Goal: Task Accomplishment & Management: Manage account settings

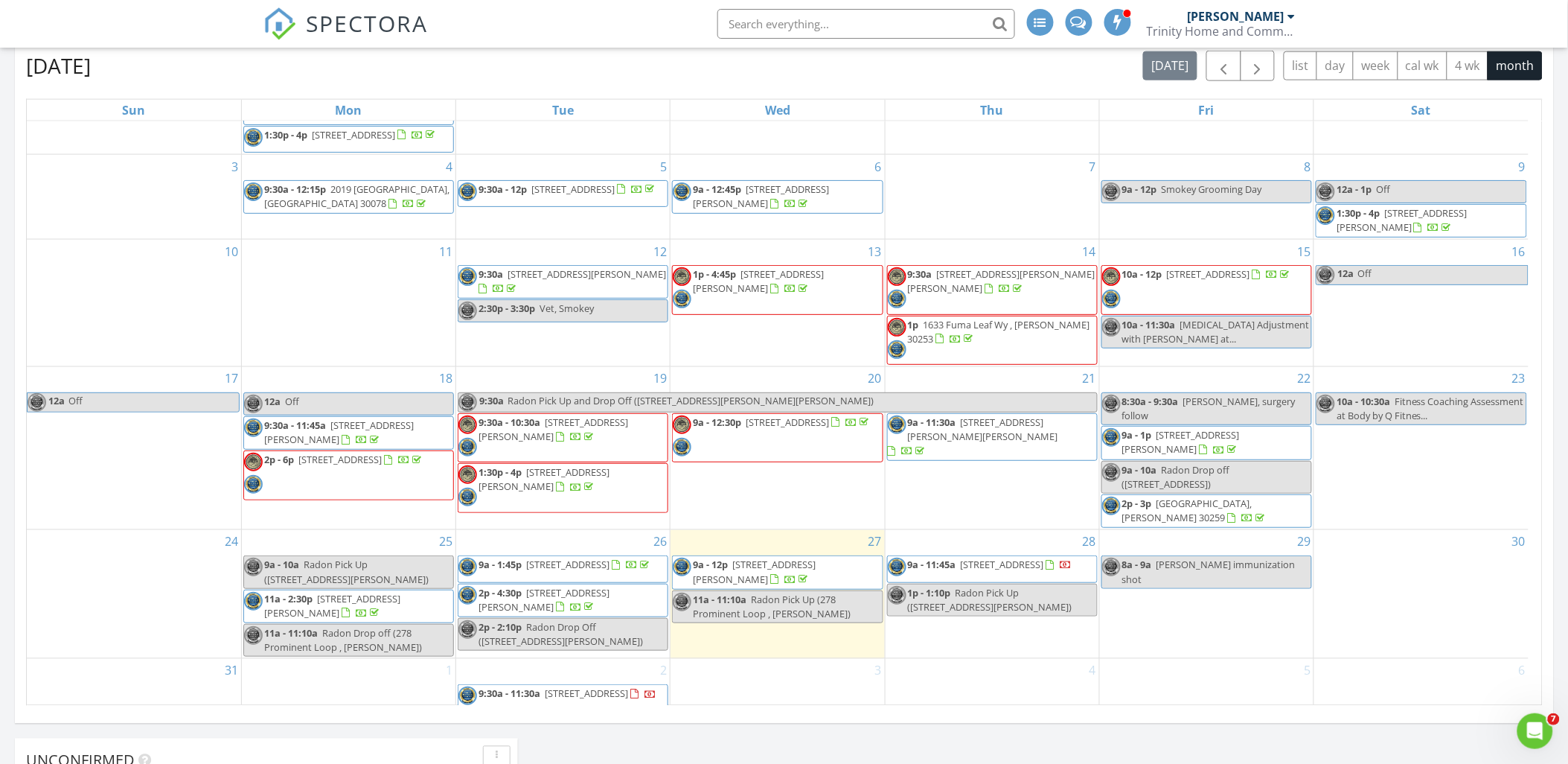
scroll to position [146, 0]
click at [974, 557] on span "2722 Springside Ct, Douglasville 30135" at bounding box center [1002, 564] width 83 height 13
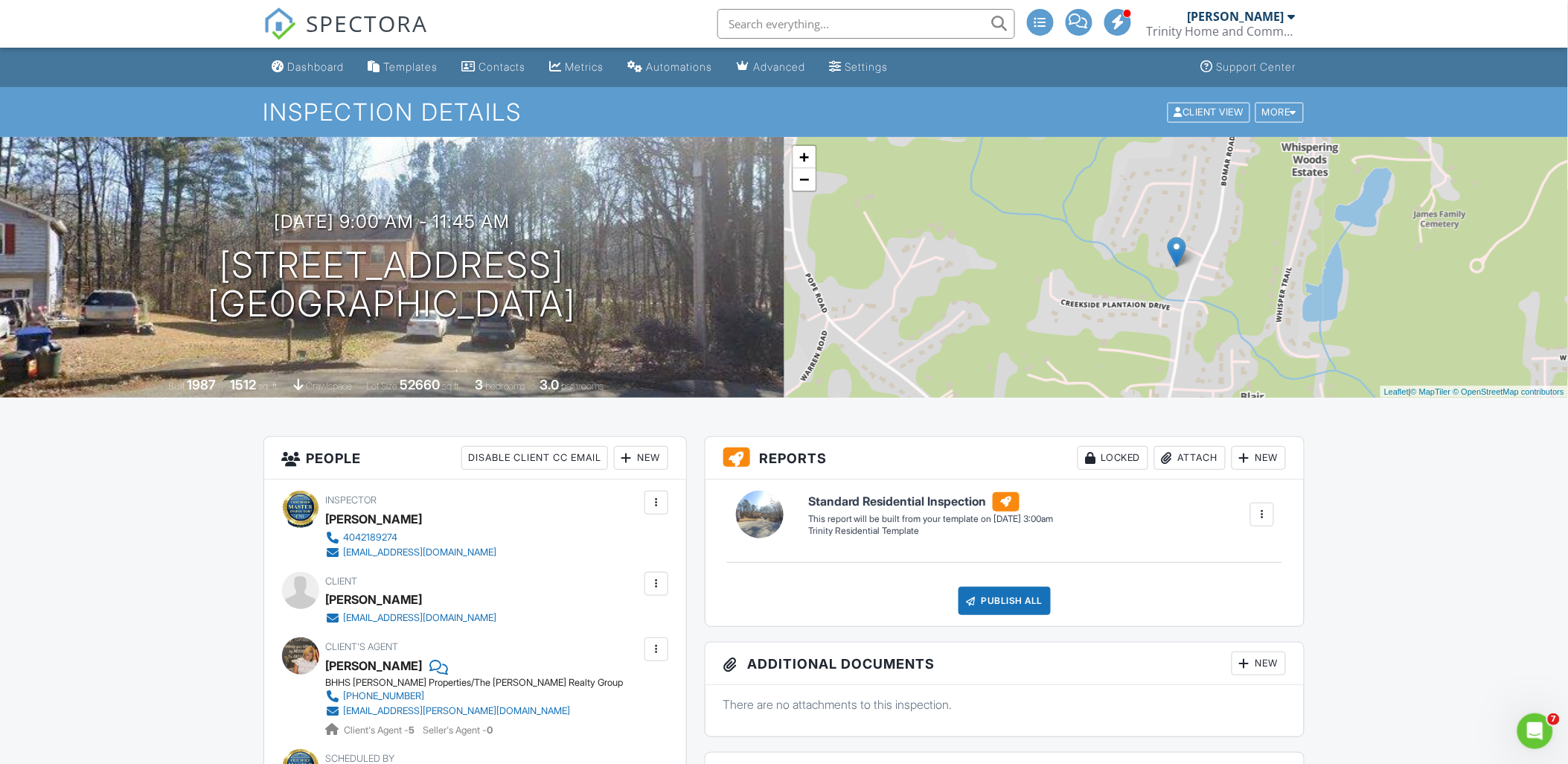
click at [313, 62] on div "Dashboard" at bounding box center [316, 66] width 56 height 12
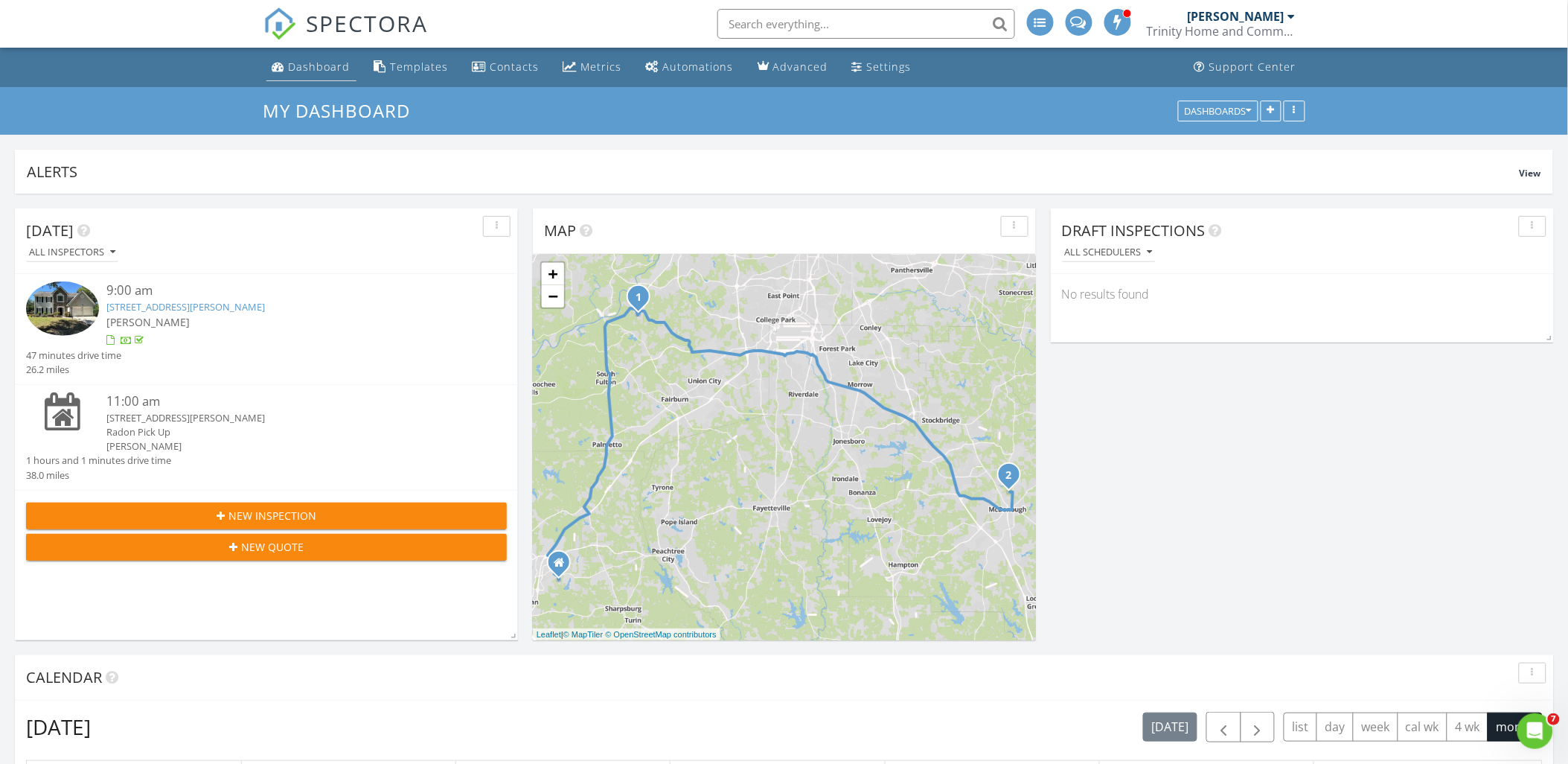
click at [292, 70] on div "Dashboard" at bounding box center [320, 66] width 62 height 14
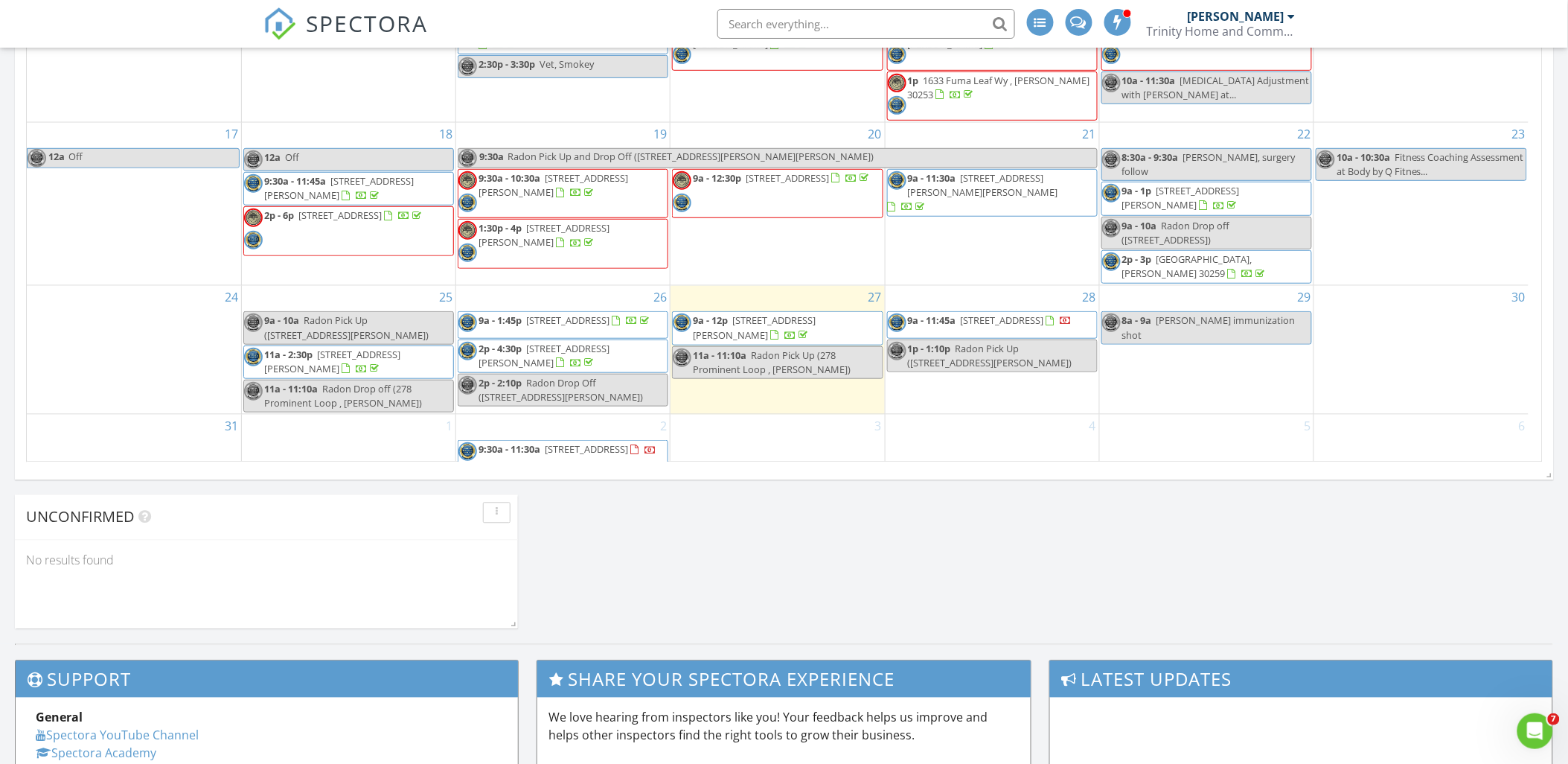
scroll to position [910, 0]
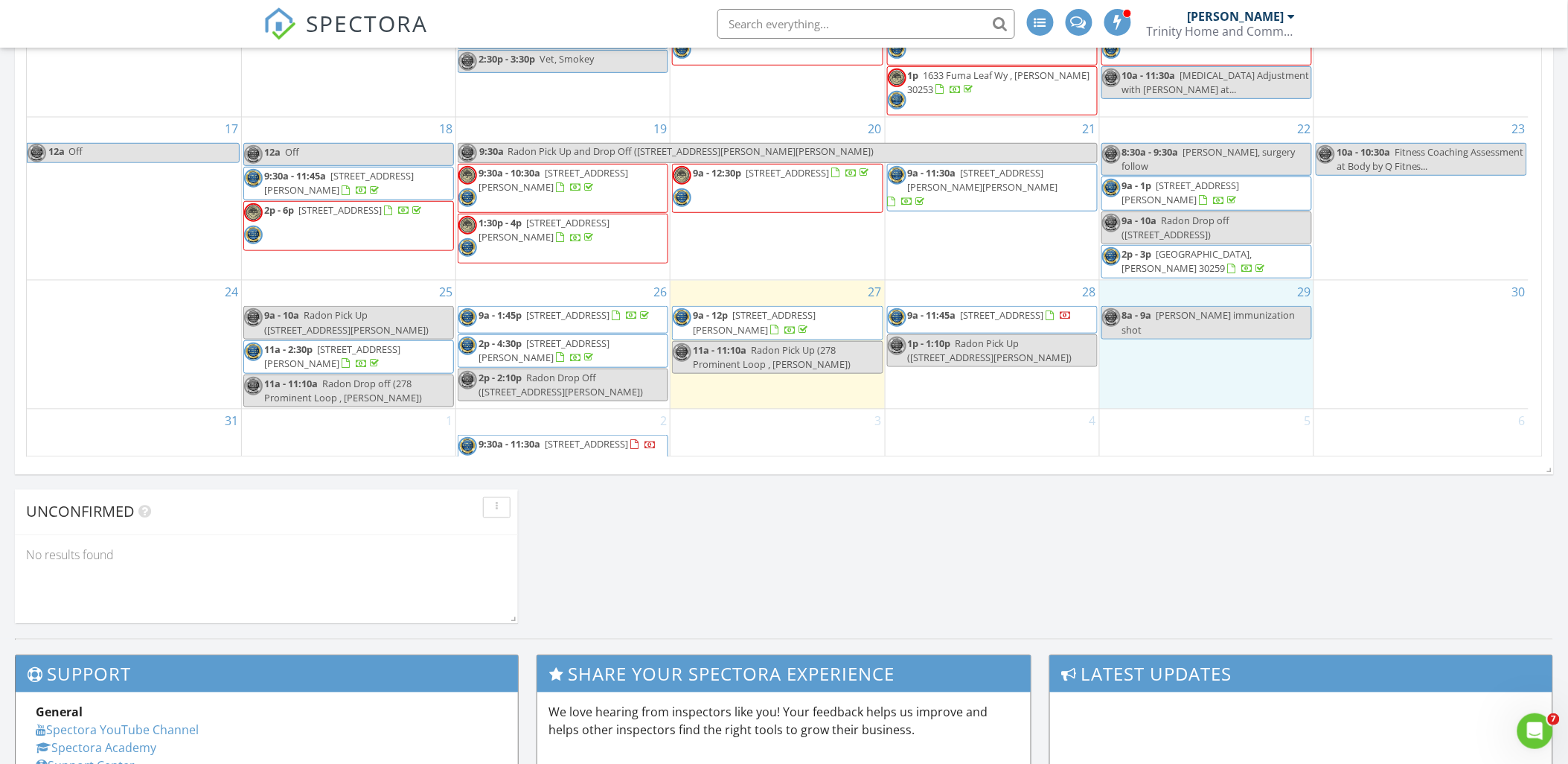
click at [1170, 329] on div "29 8a - 9a Daniel immunization shot" at bounding box center [1206, 345] width 213 height 128
click at [1204, 293] on link "Event" at bounding box center [1205, 290] width 77 height 24
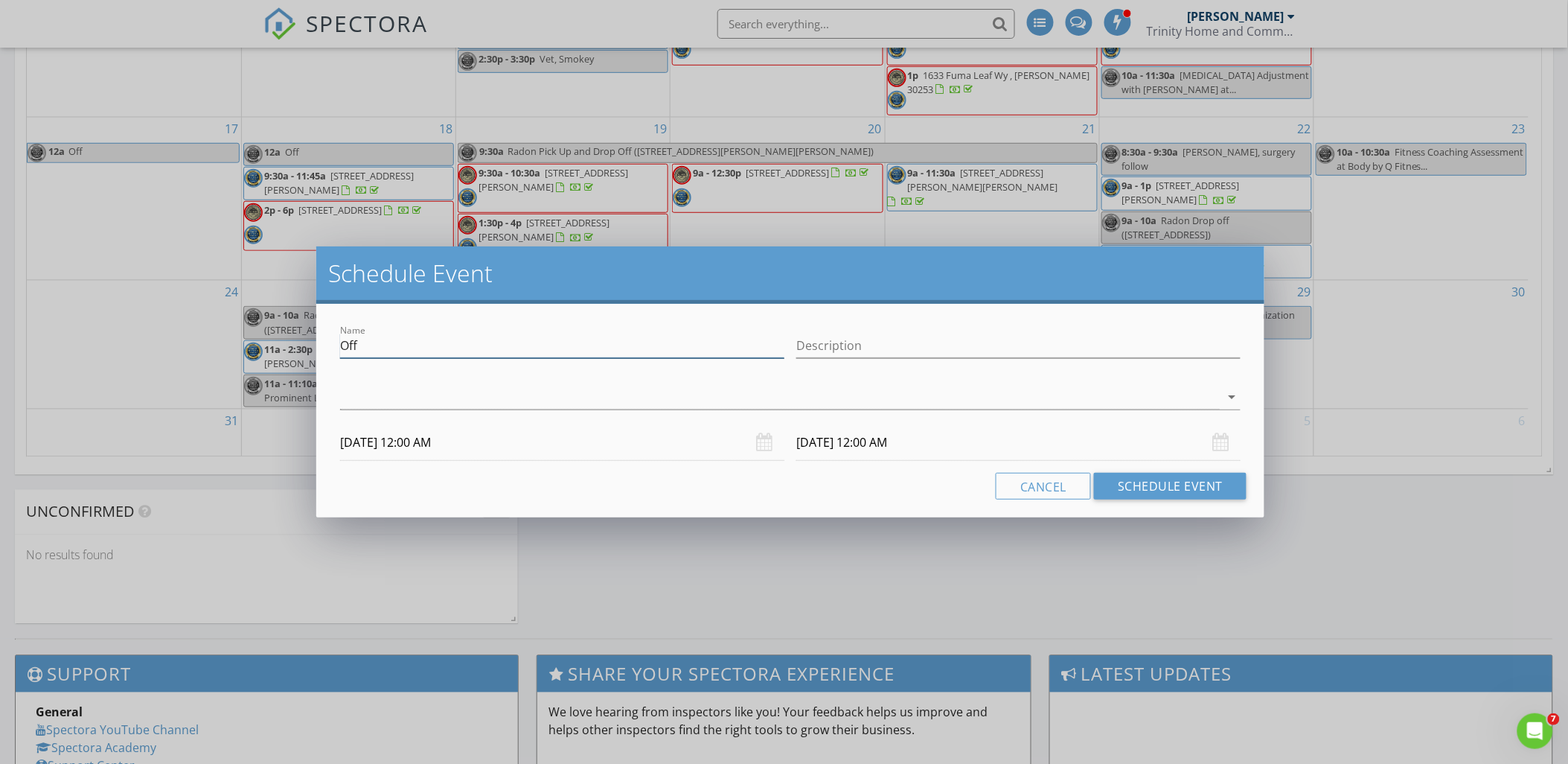
click at [494, 347] on input "Off" at bounding box center [562, 346] width 444 height 25
click at [847, 347] on input "Description" at bounding box center [1019, 346] width 444 height 25
type input "Time Off"
click at [651, 392] on div at bounding box center [779, 397] width 880 height 25
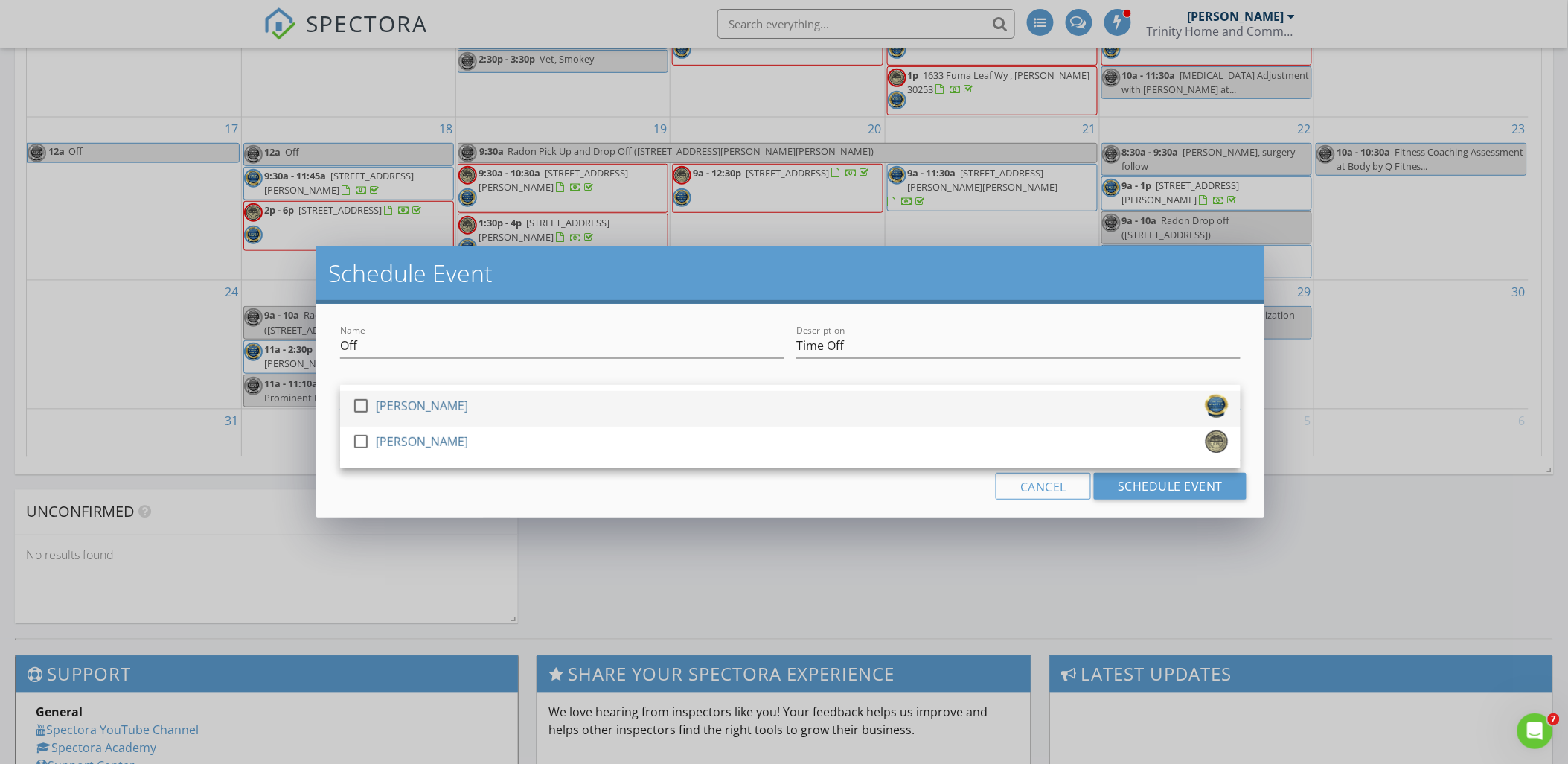
click at [643, 403] on div "check_box_outline_blank DeAndre Rivers" at bounding box center [791, 408] width 877 height 30
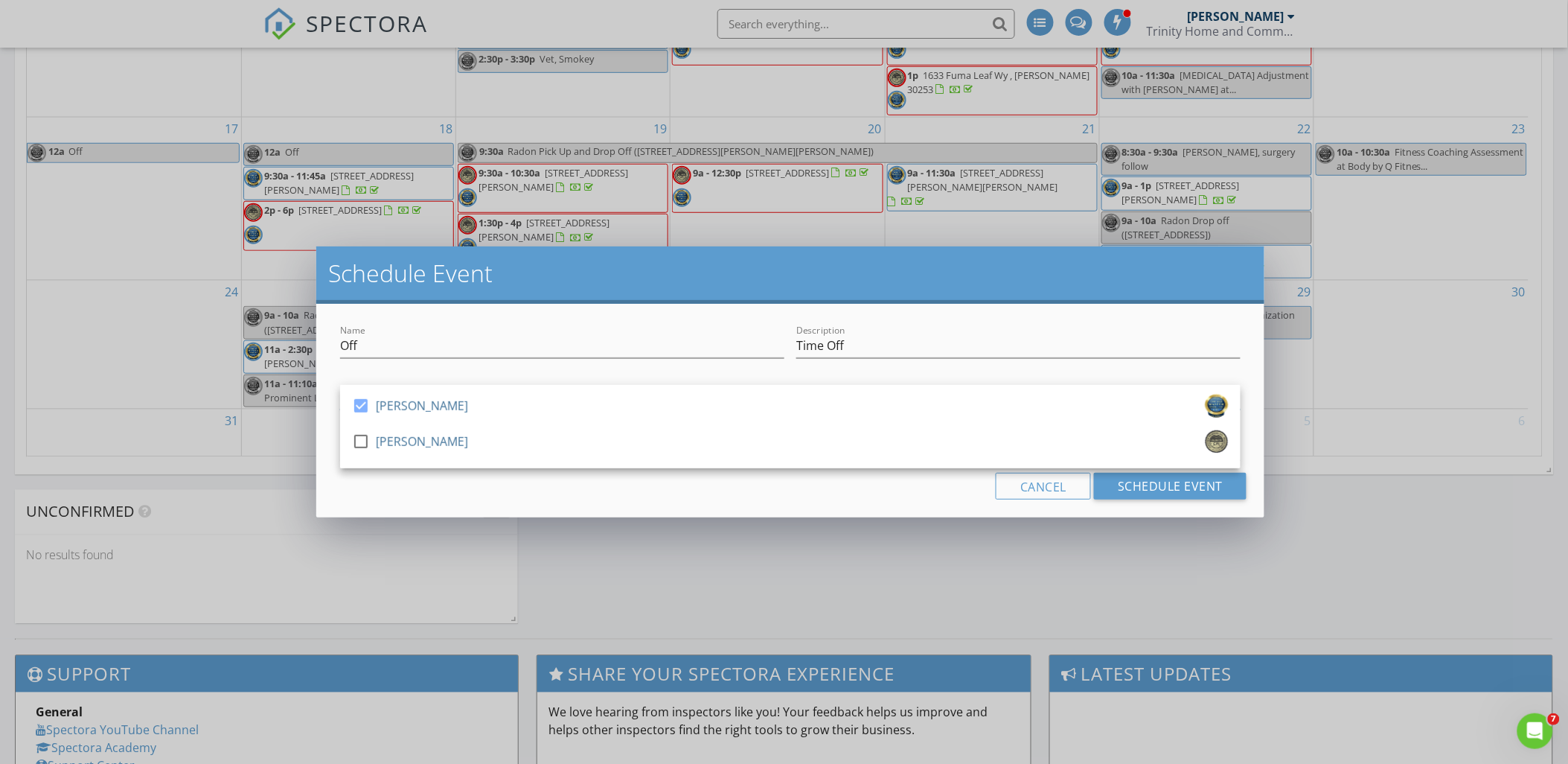
click at [738, 511] on div "Name Off Description Time Off check_box DeAndre Rivers check_box_outline_blank …" at bounding box center [790, 410] width 949 height 213
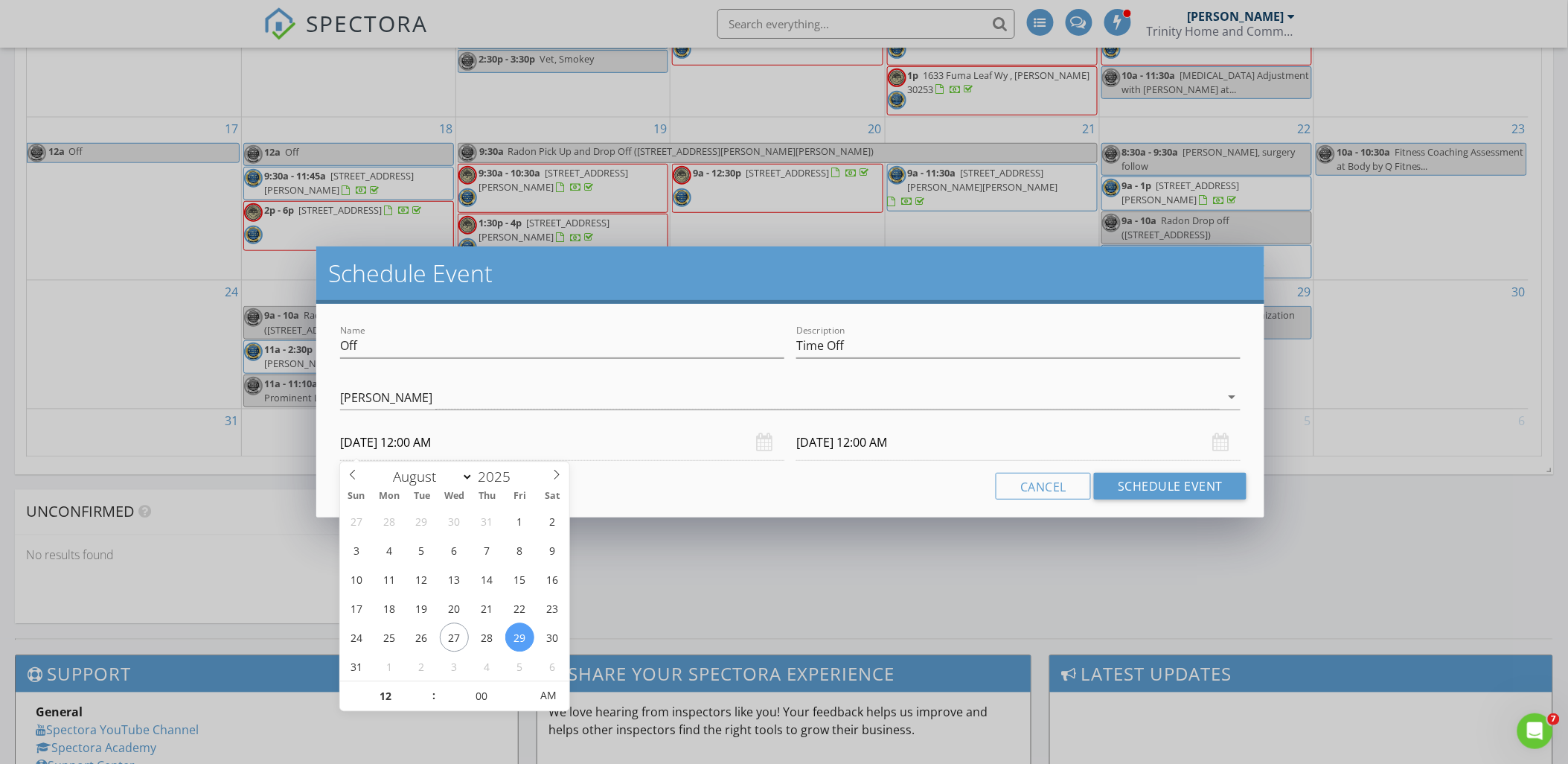
click at [540, 439] on input "08/29/2025 12:00 AM" at bounding box center [562, 442] width 444 height 36
click at [388, 695] on input "12" at bounding box center [386, 696] width 92 height 30
type input "11"
type input "08/29/2025 11:00 PM"
click at [427, 698] on span at bounding box center [426, 705] width 11 height 15
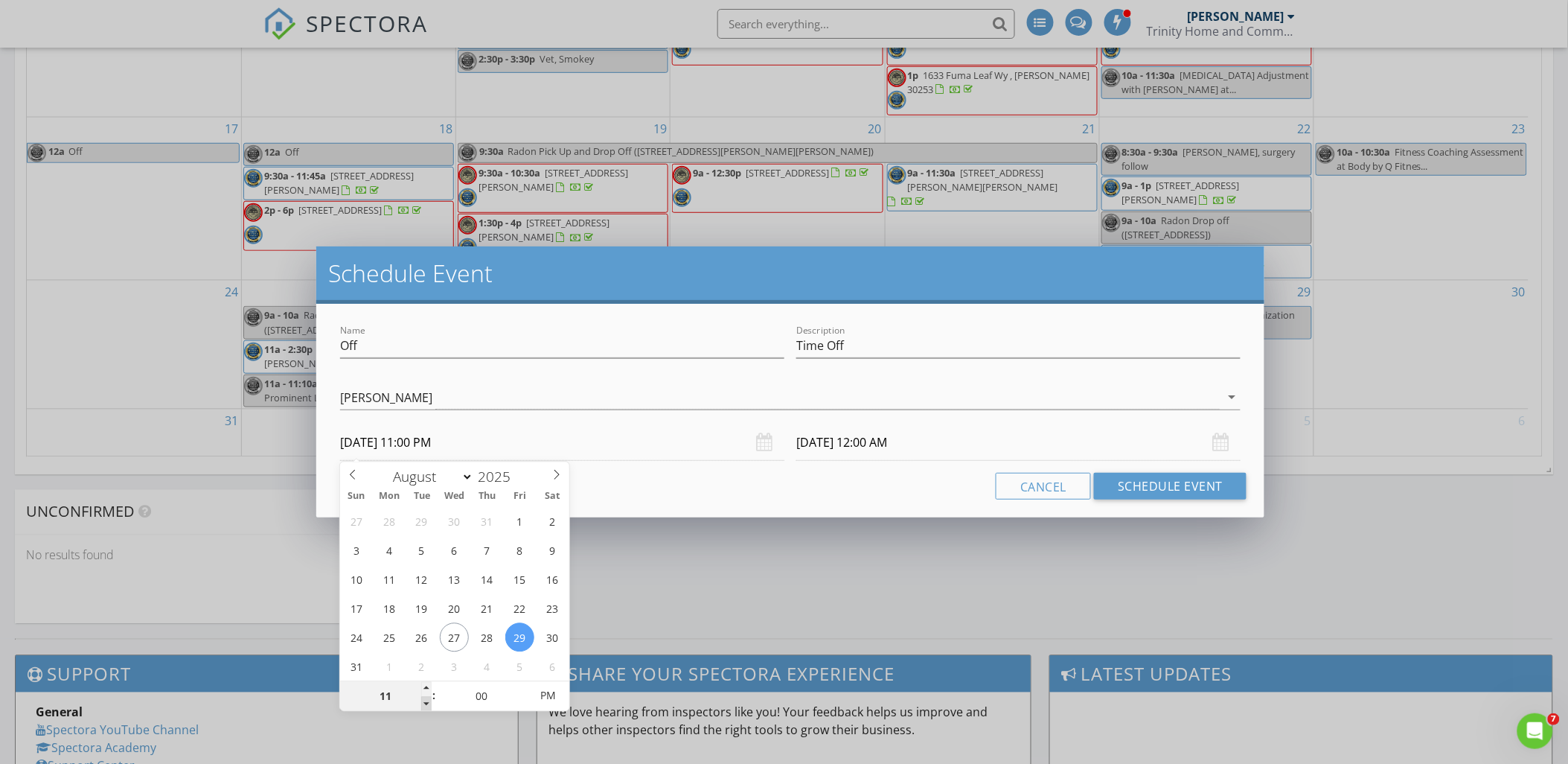
type input "08/30/2025 11:00 PM"
type input "10"
type input "08/29/2025 10:00 PM"
click at [425, 700] on span at bounding box center [426, 705] width 11 height 15
type input "08/30/2025 10:00 PM"
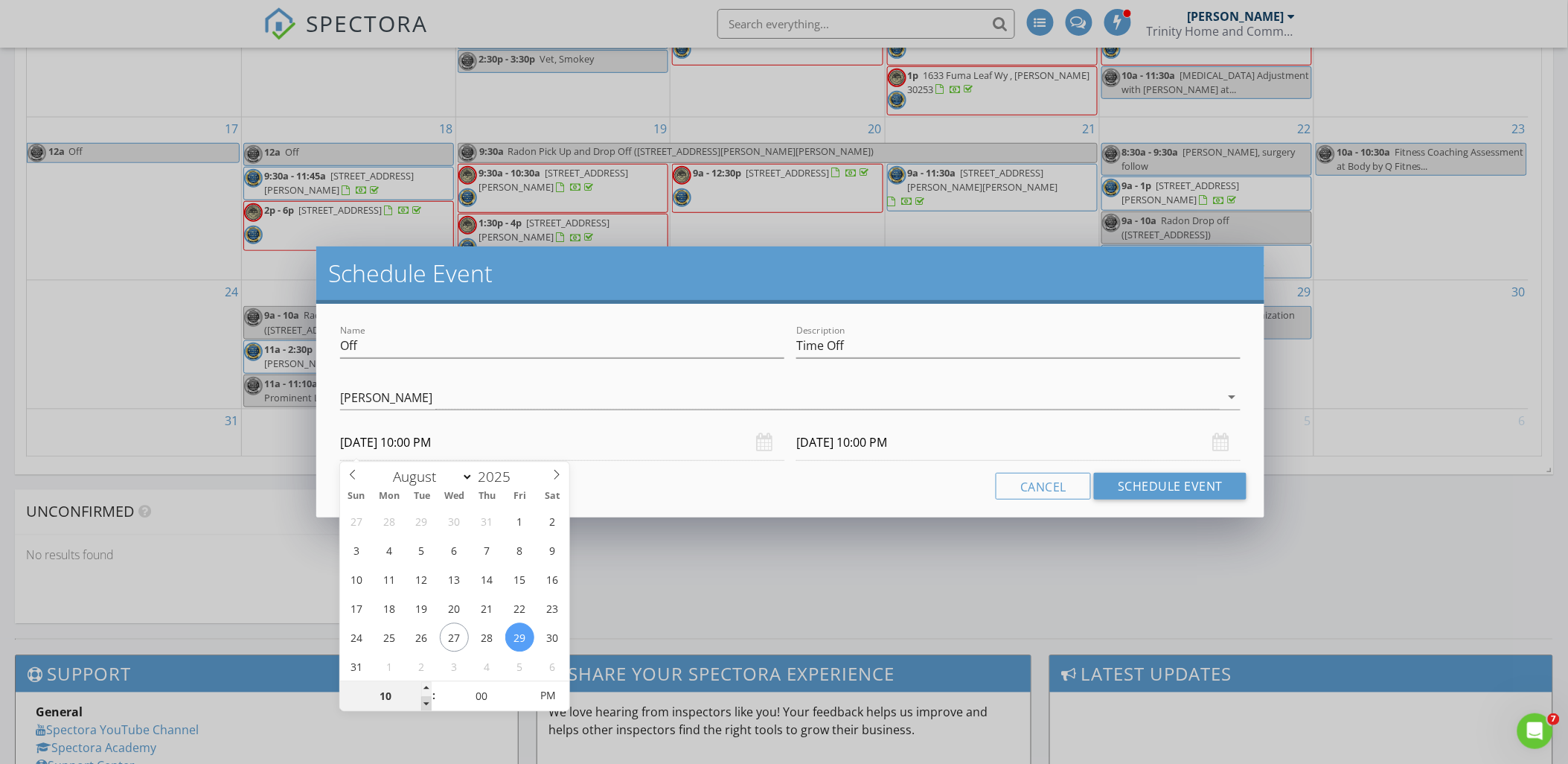
type input "09"
type input "08/29/2025 9:00 PM"
click at [423, 700] on span at bounding box center [426, 705] width 11 height 15
type input "08/30/2025 9:00 PM"
type input "08/29/2025 9:00 AM"
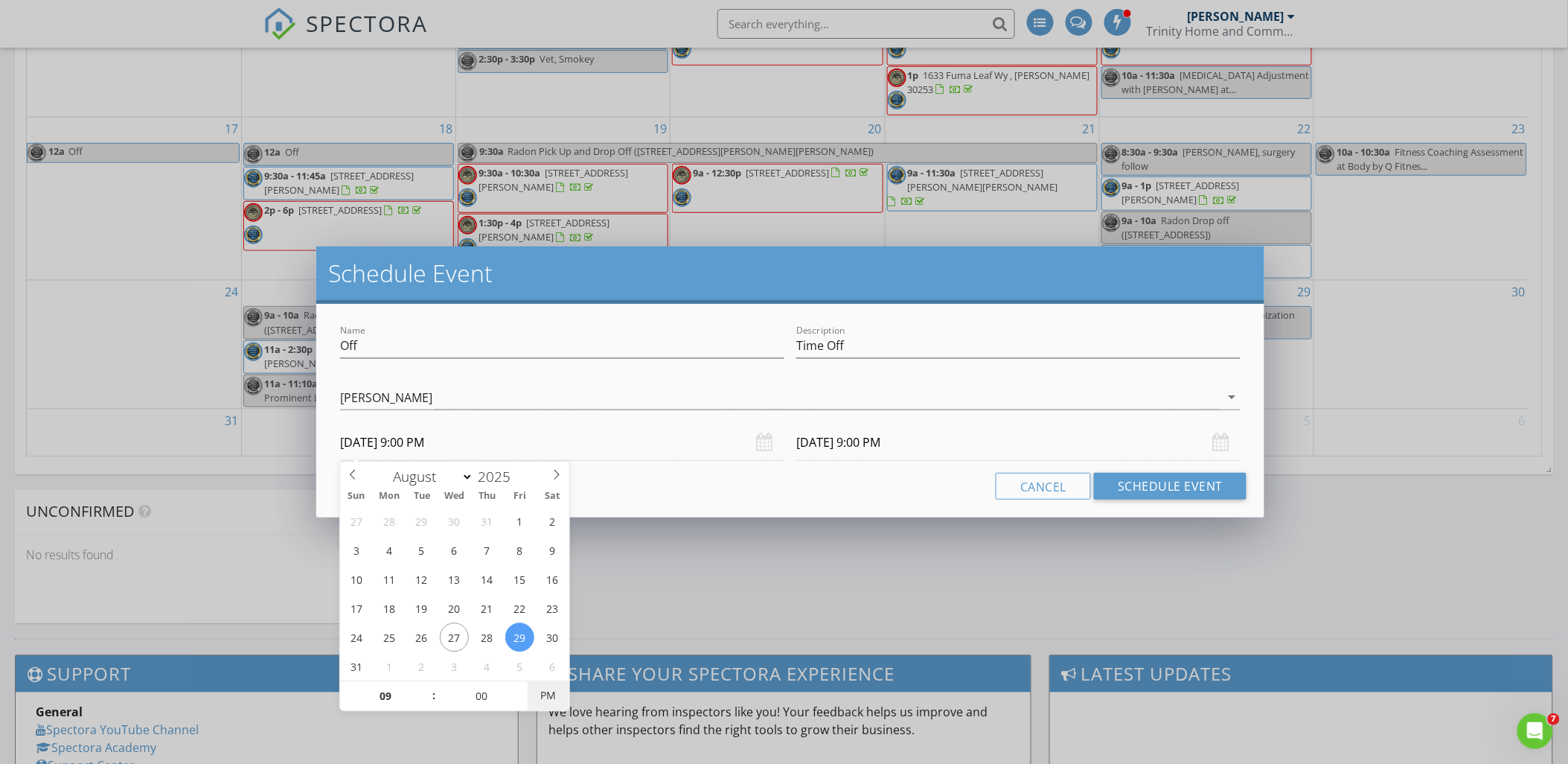
type input "08/30/2025 9:00 AM"
click at [537, 698] on span "PM" at bounding box center [548, 696] width 41 height 30
click at [971, 439] on input "08/30/2025 9:00 AM" at bounding box center [1019, 442] width 444 height 36
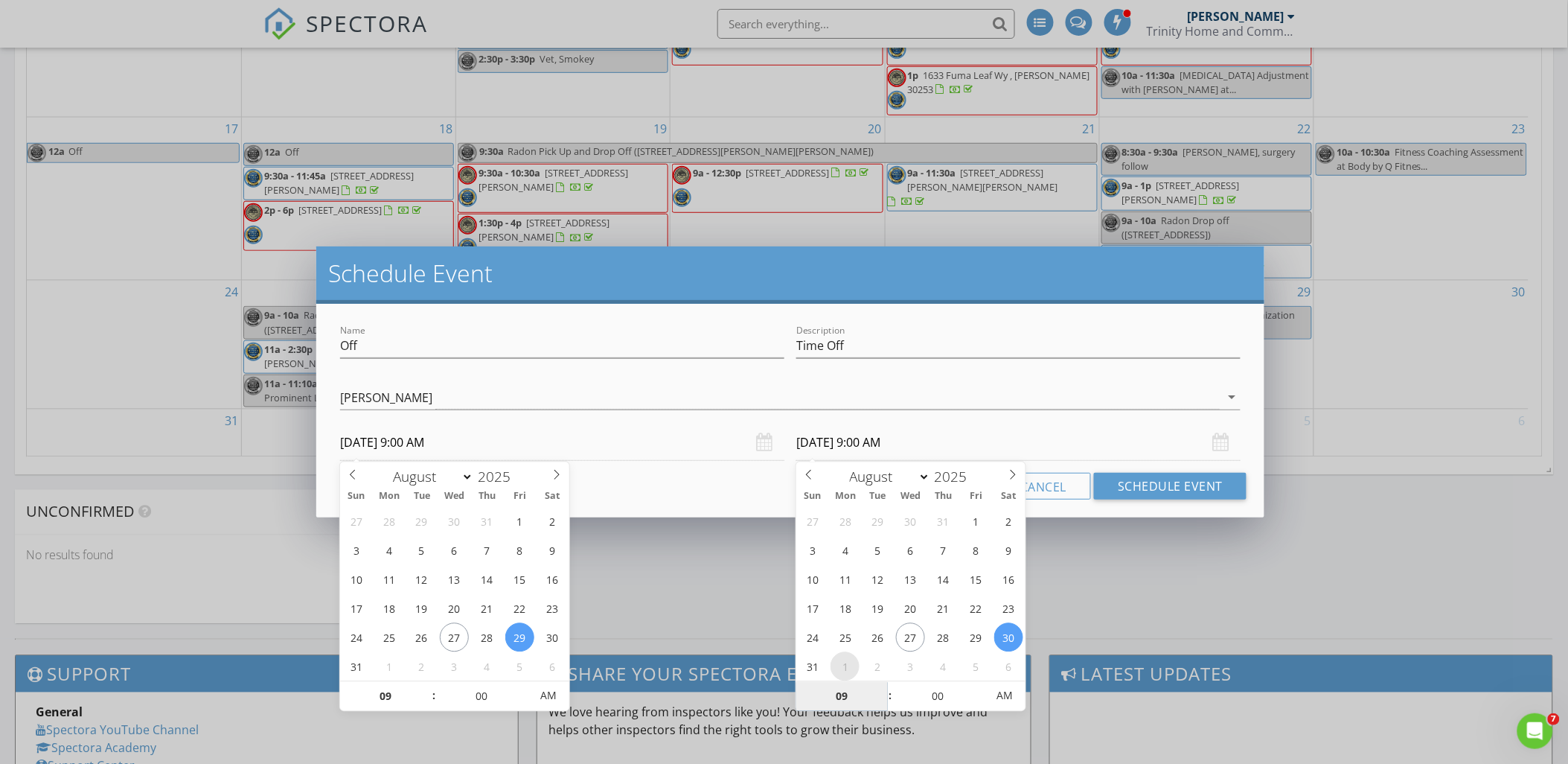
select select "8"
type input "09/01/2025 9:00 AM"
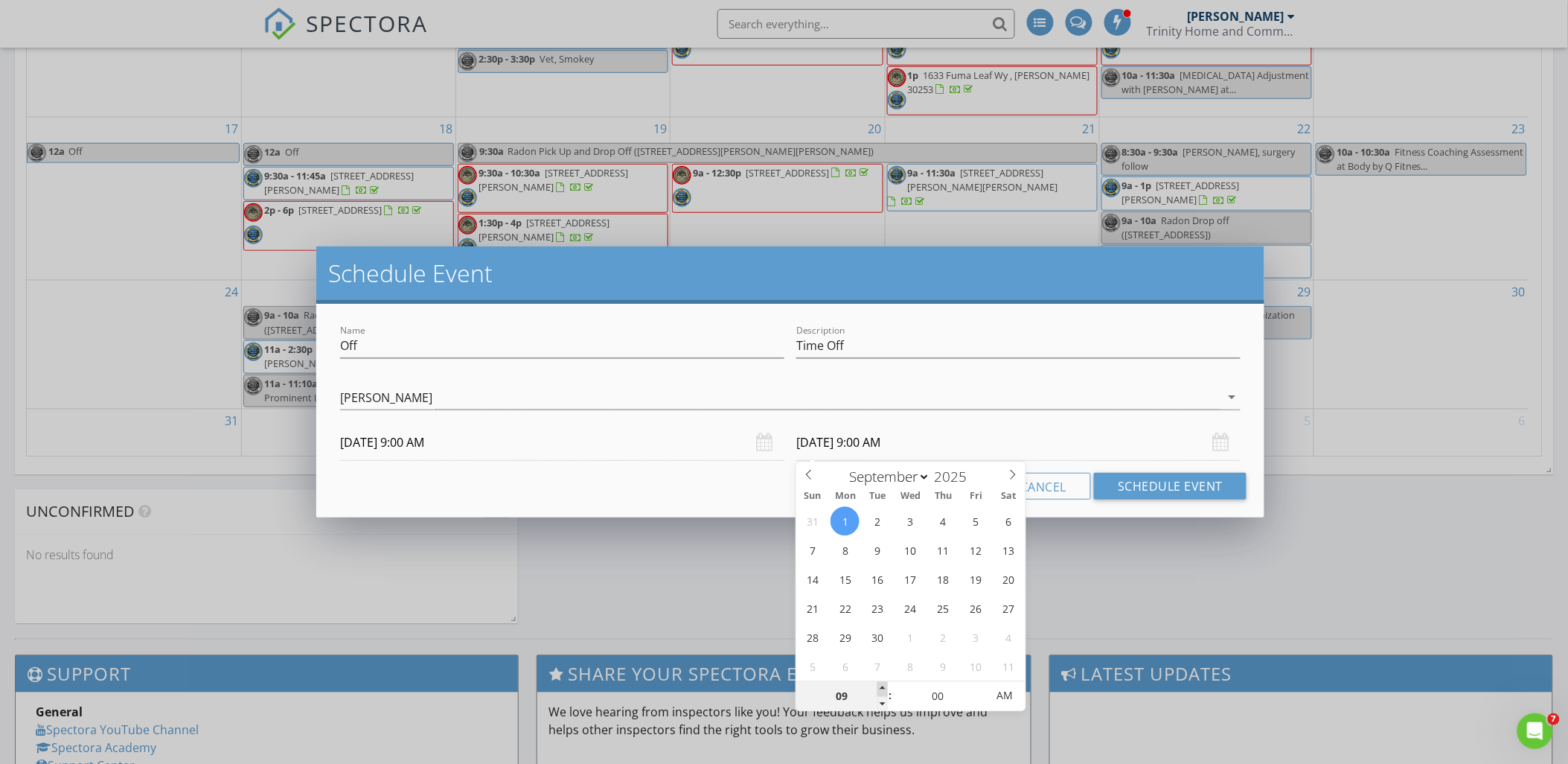
type input "10"
type input "09/01/2025 10:00 AM"
click at [885, 686] on span at bounding box center [883, 689] width 11 height 15
type input "11"
type input "09/01/2025 11:00 AM"
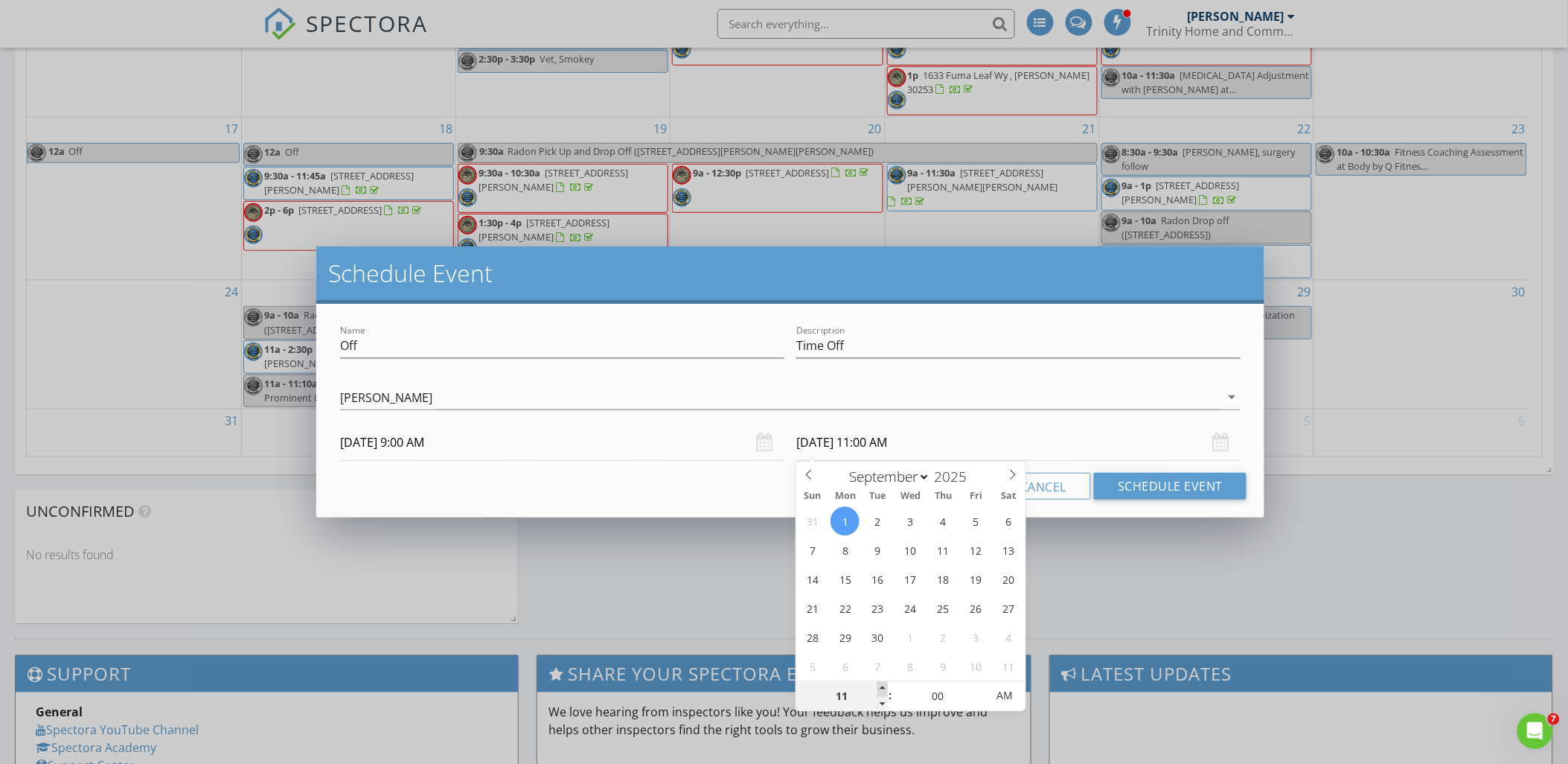
click at [885, 688] on span at bounding box center [883, 689] width 11 height 15
type input "12"
type input "09/01/2025 12:00 PM"
click at [882, 685] on span at bounding box center [883, 689] width 11 height 15
click at [1154, 419] on div at bounding box center [790, 419] width 901 height 9
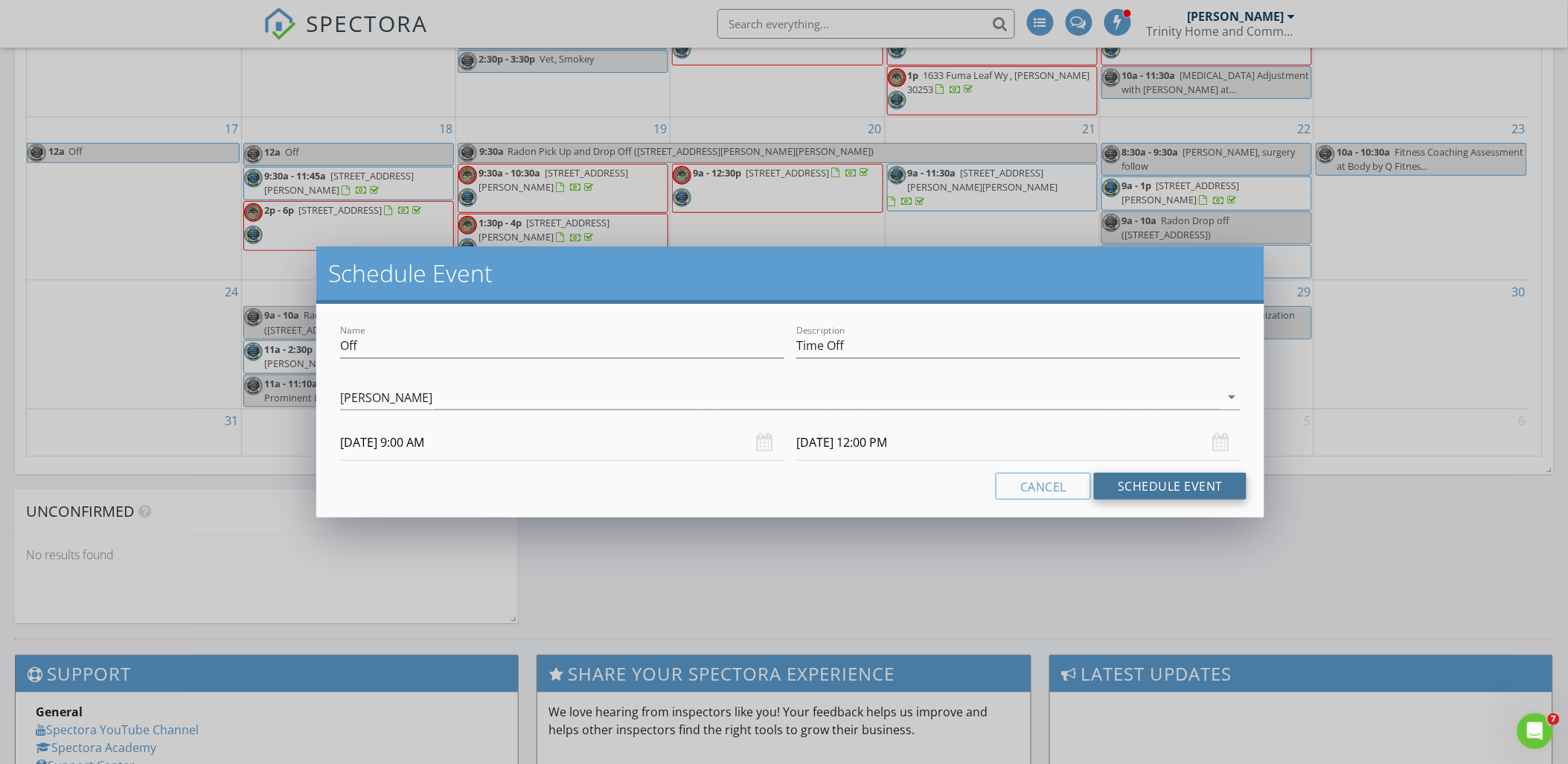
click at [1171, 484] on button "Schedule Event" at bounding box center [1170, 486] width 152 height 27
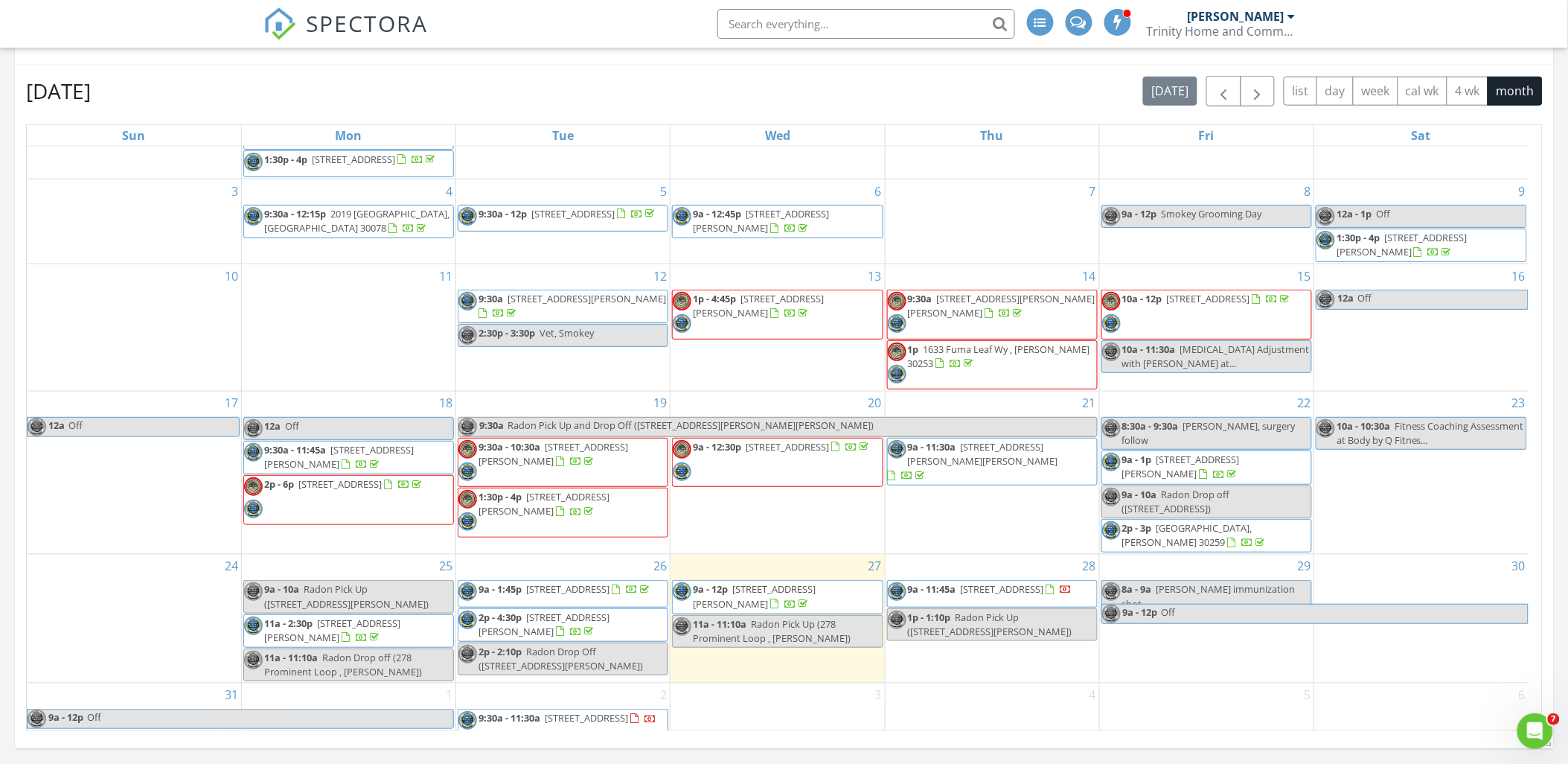
scroll to position [725, 0]
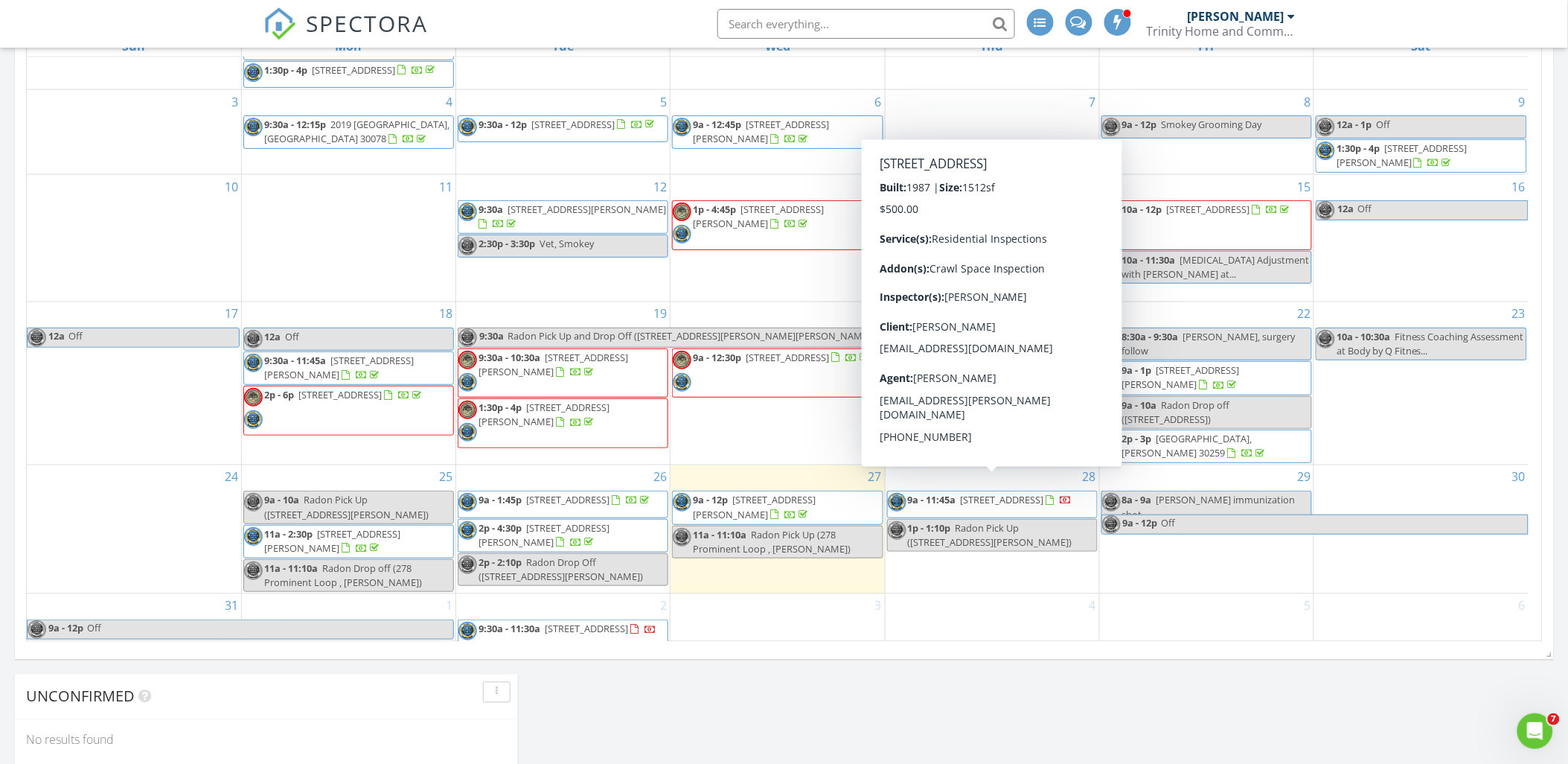
click at [954, 493] on span "9a - 11:45a" at bounding box center [932, 500] width 49 height 13
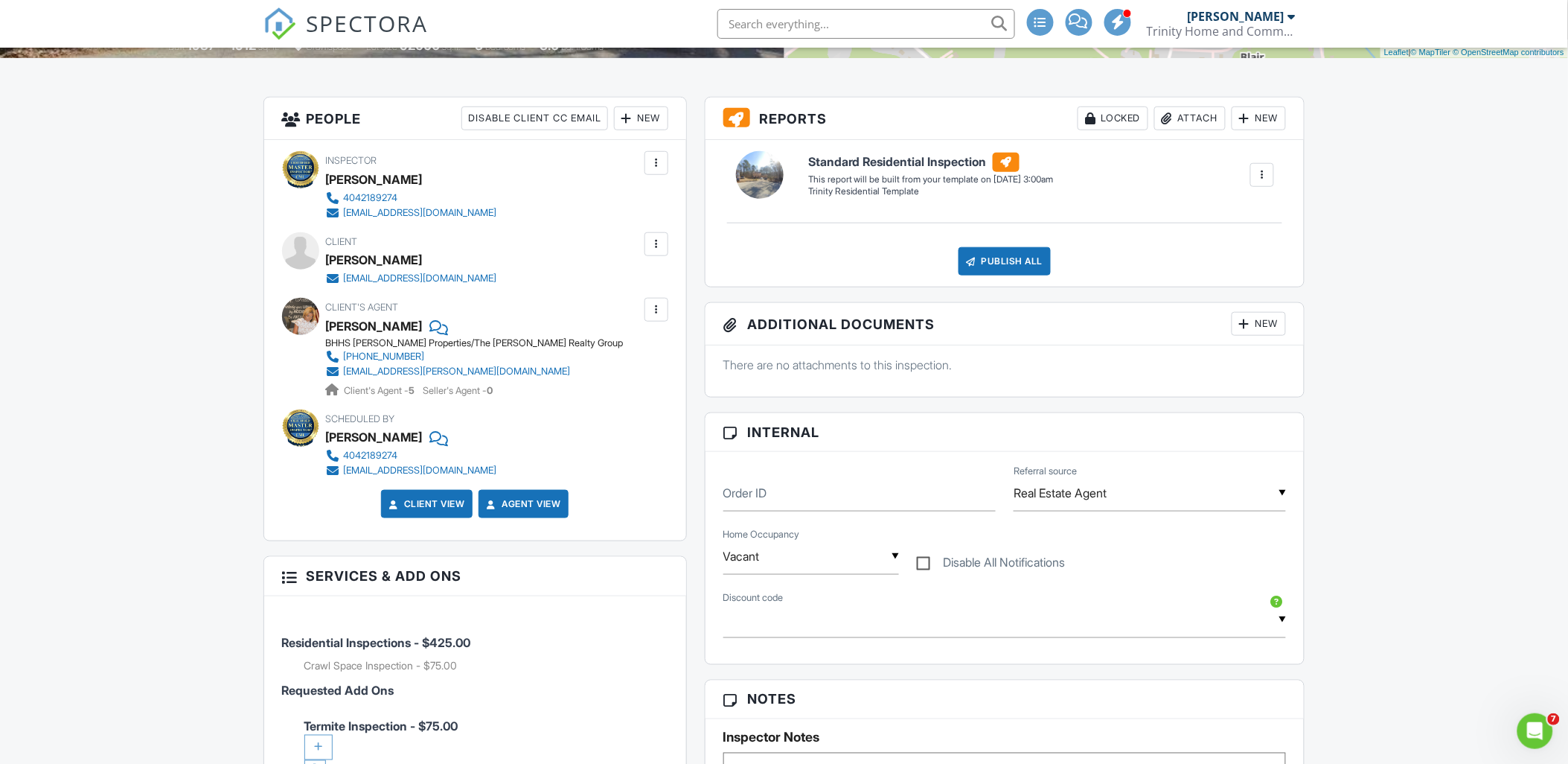
scroll to position [330, 0]
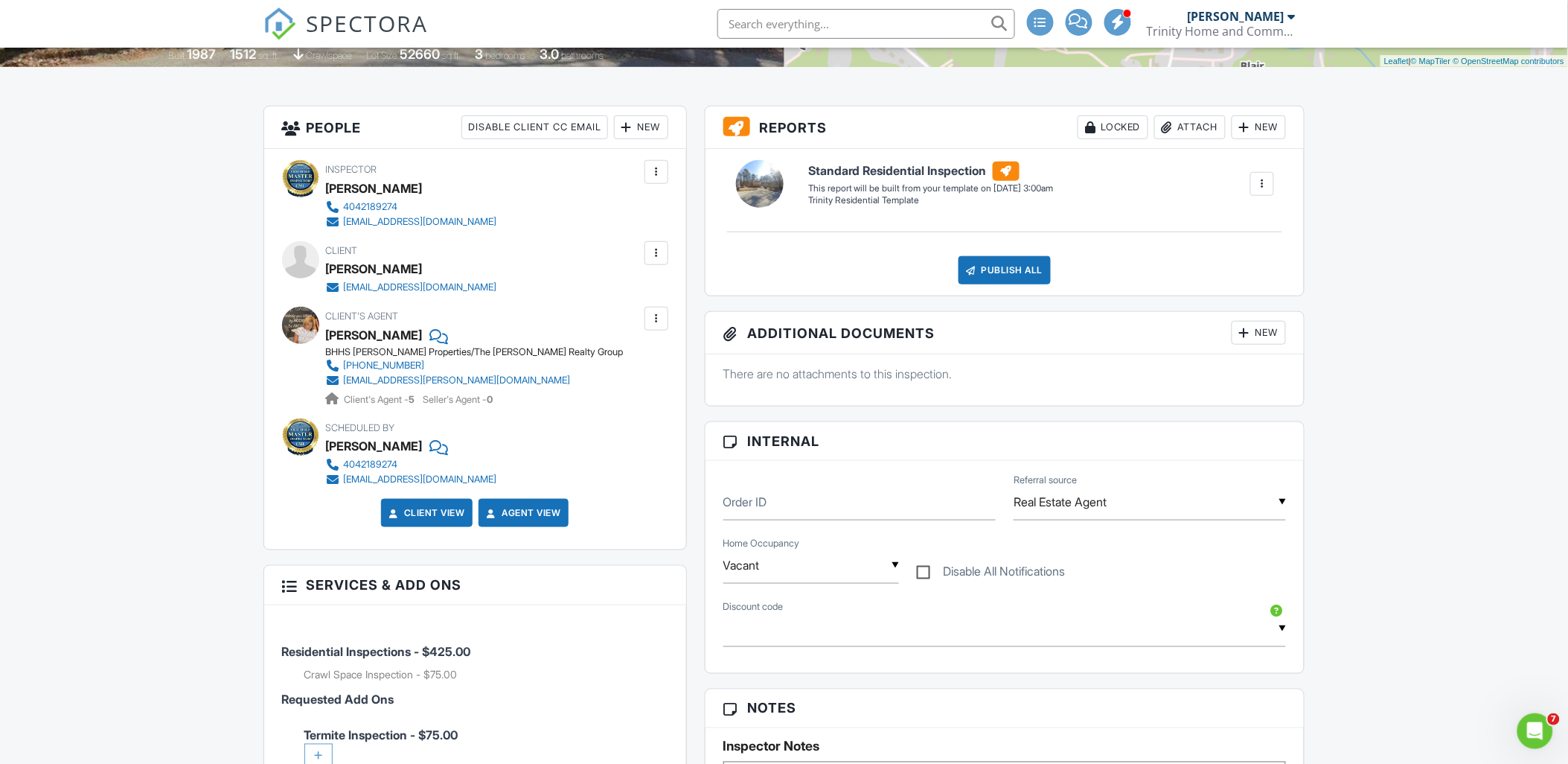
click at [430, 333] on div at bounding box center [437, 334] width 15 height 22
click at [661, 253] on div at bounding box center [657, 254] width 15 height 15
click at [588, 223] on div "Inspector DeAndre Rivers 4042189274 trinityhomeinspections@gmail.com" at bounding box center [476, 194] width 387 height 69
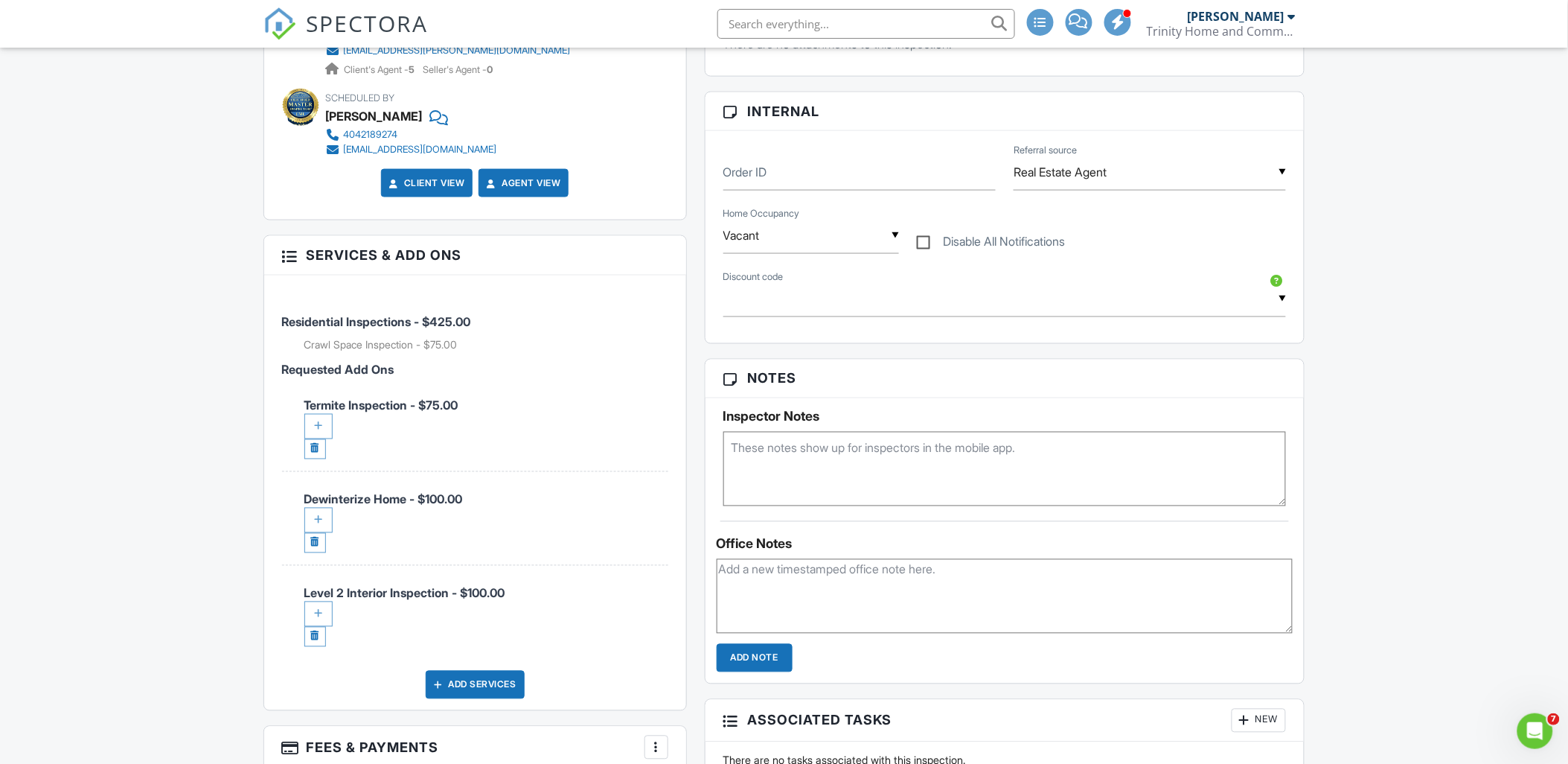
scroll to position [662, 0]
click at [318, 548] on link at bounding box center [315, 542] width 22 height 20
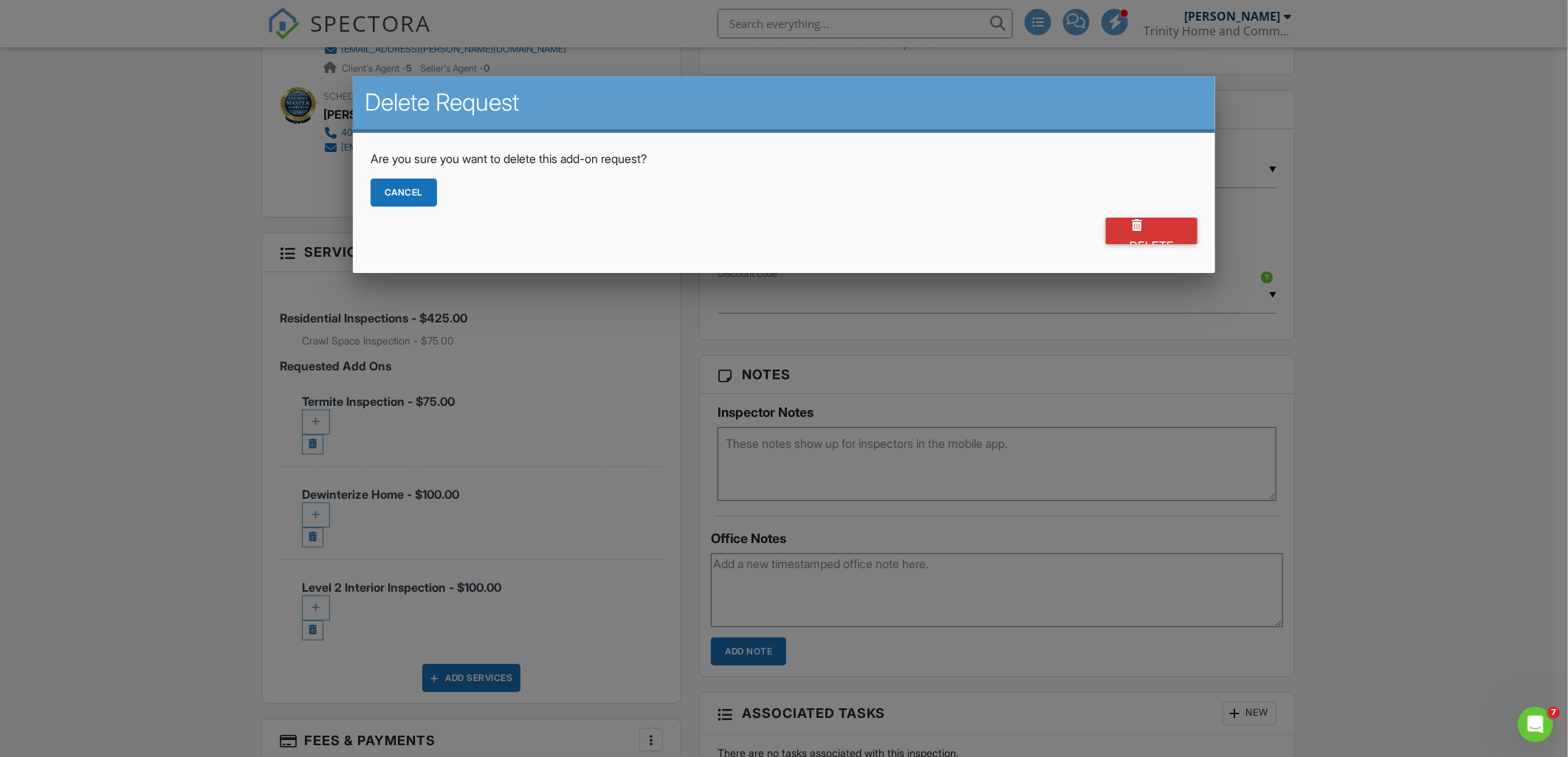
click at [1154, 224] on div "Delete" at bounding box center [1151, 231] width 91 height 27
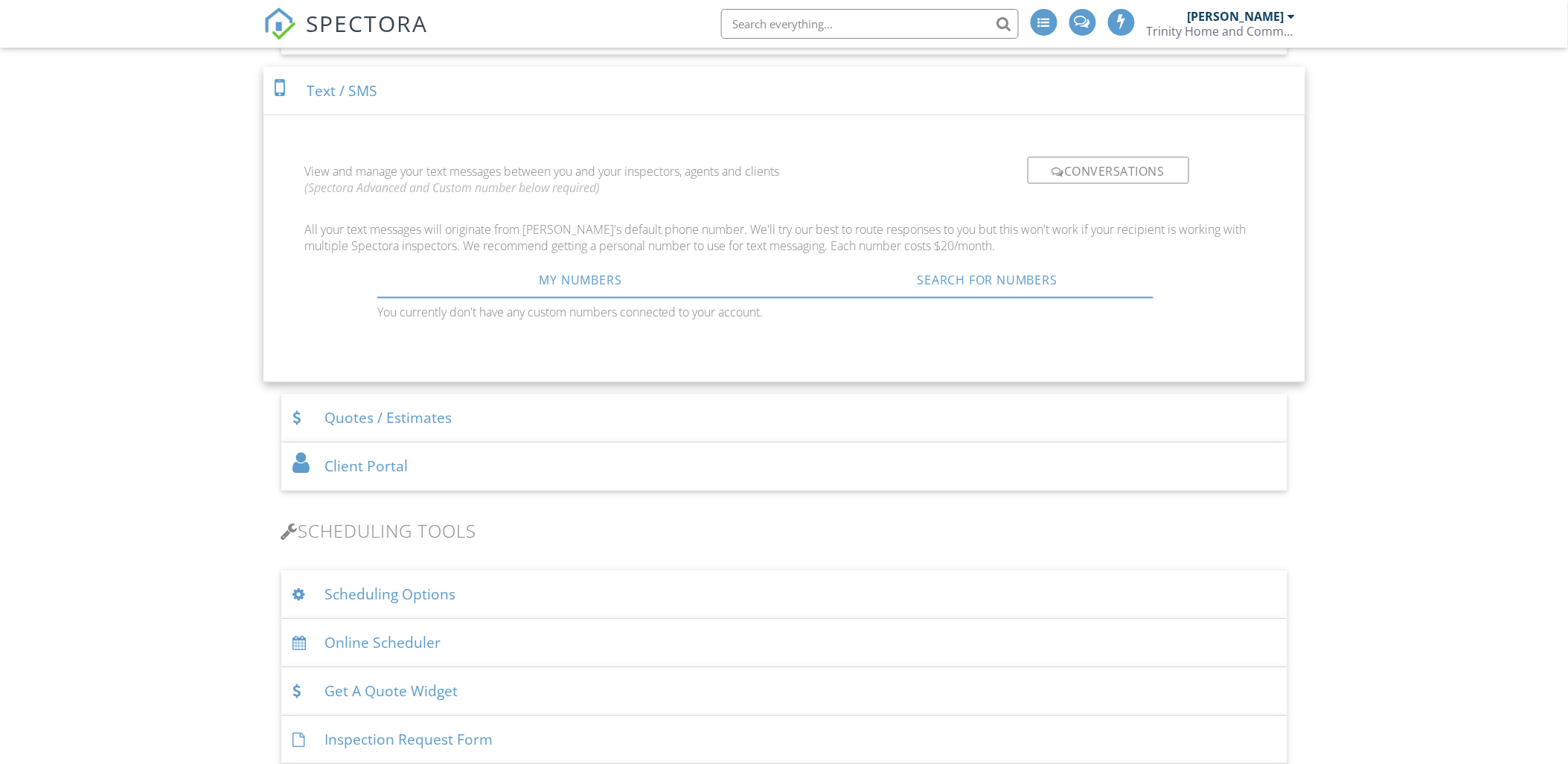
scroll to position [795, 0]
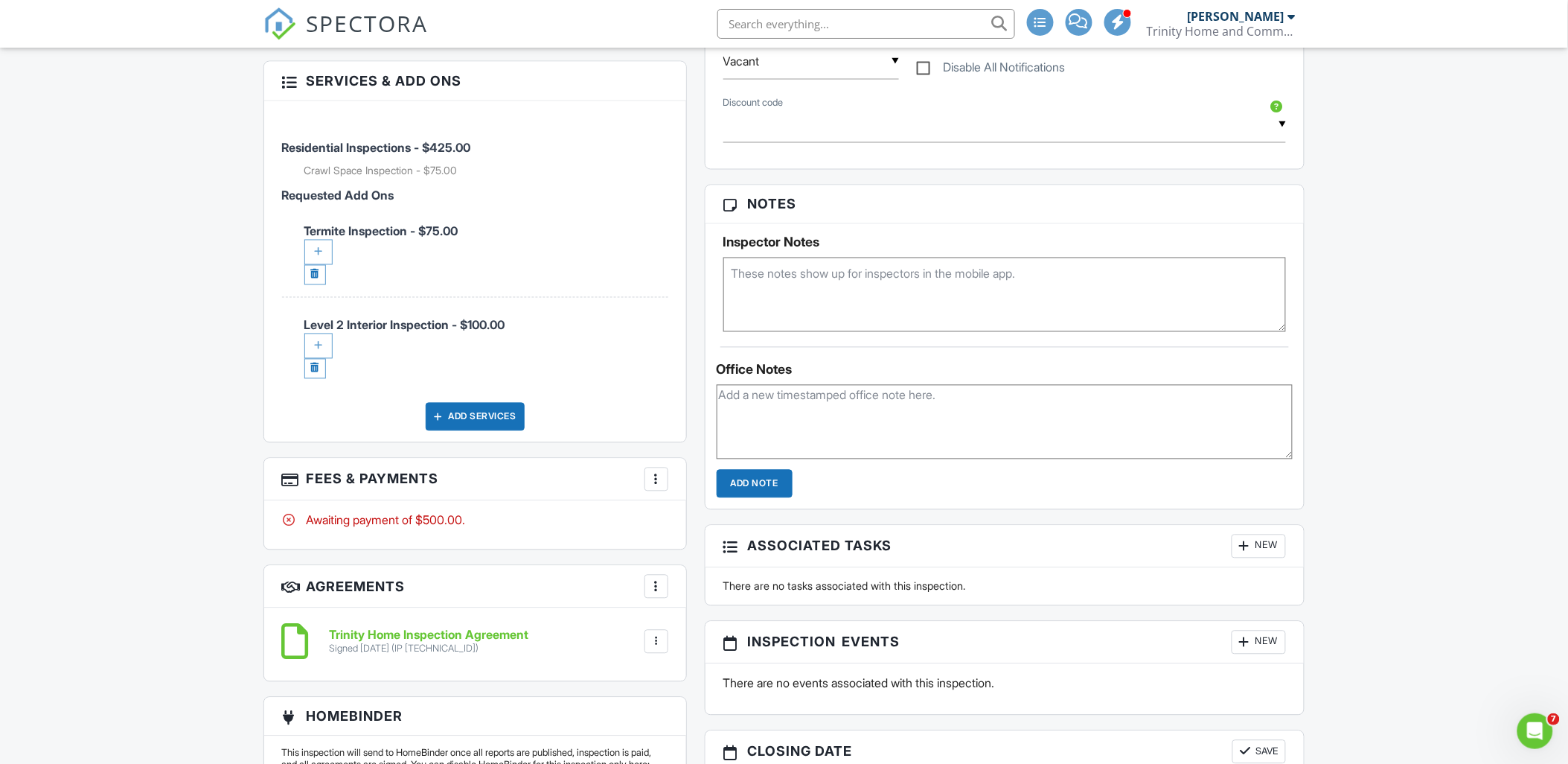
scroll to position [827, 0]
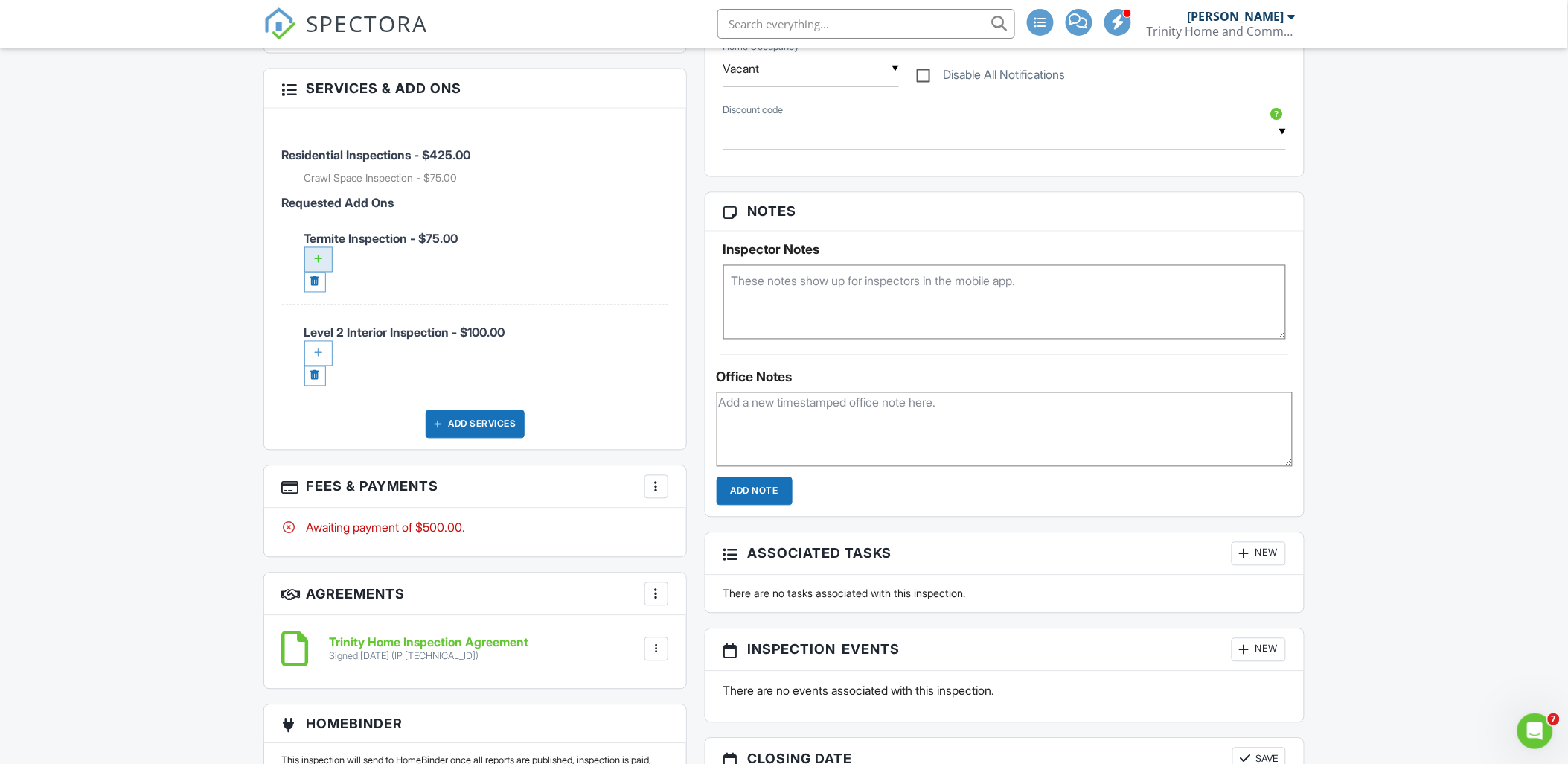
click at [321, 255] on div at bounding box center [319, 259] width 29 height 25
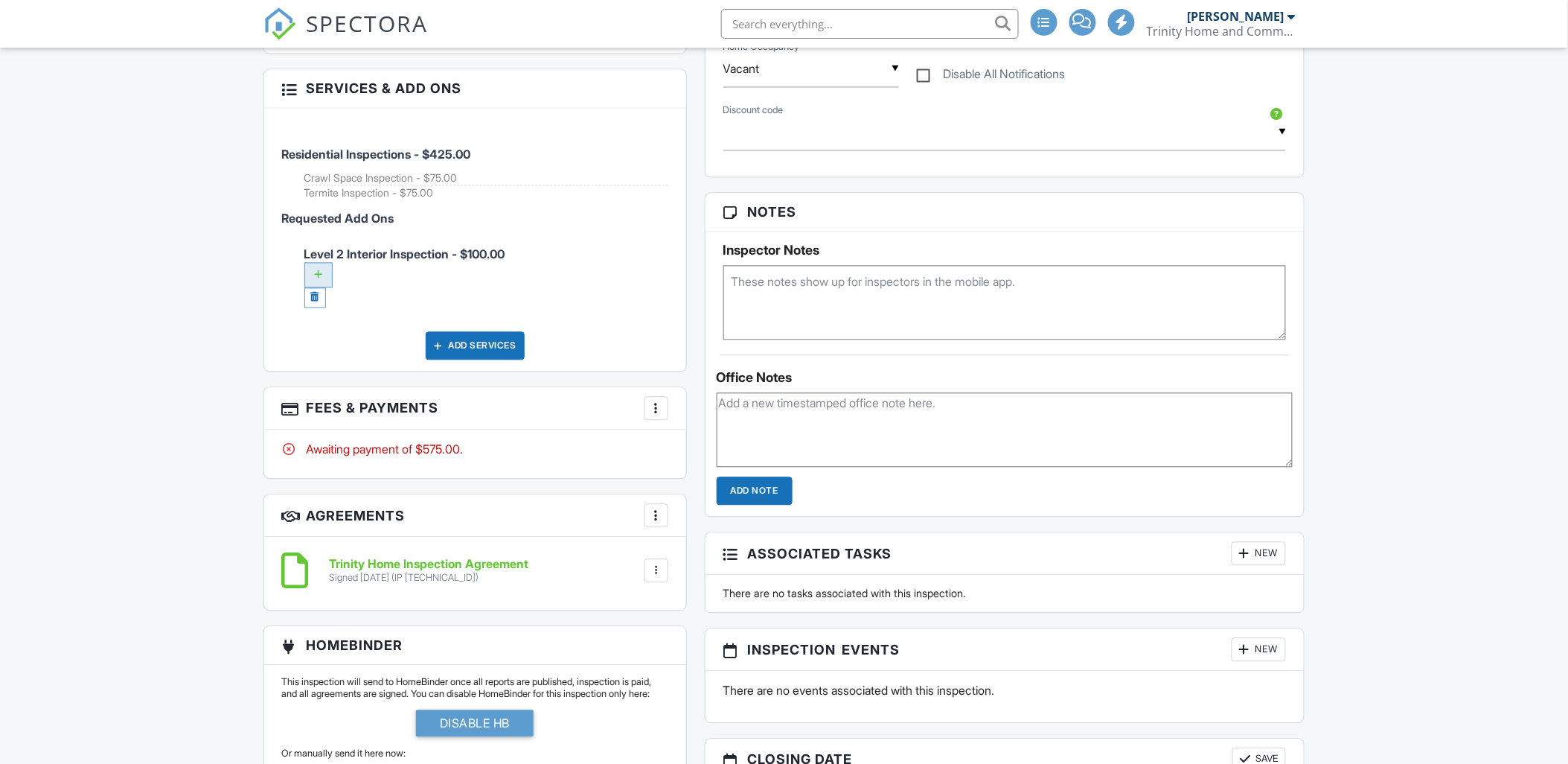
click at [320, 277] on div at bounding box center [319, 275] width 29 height 25
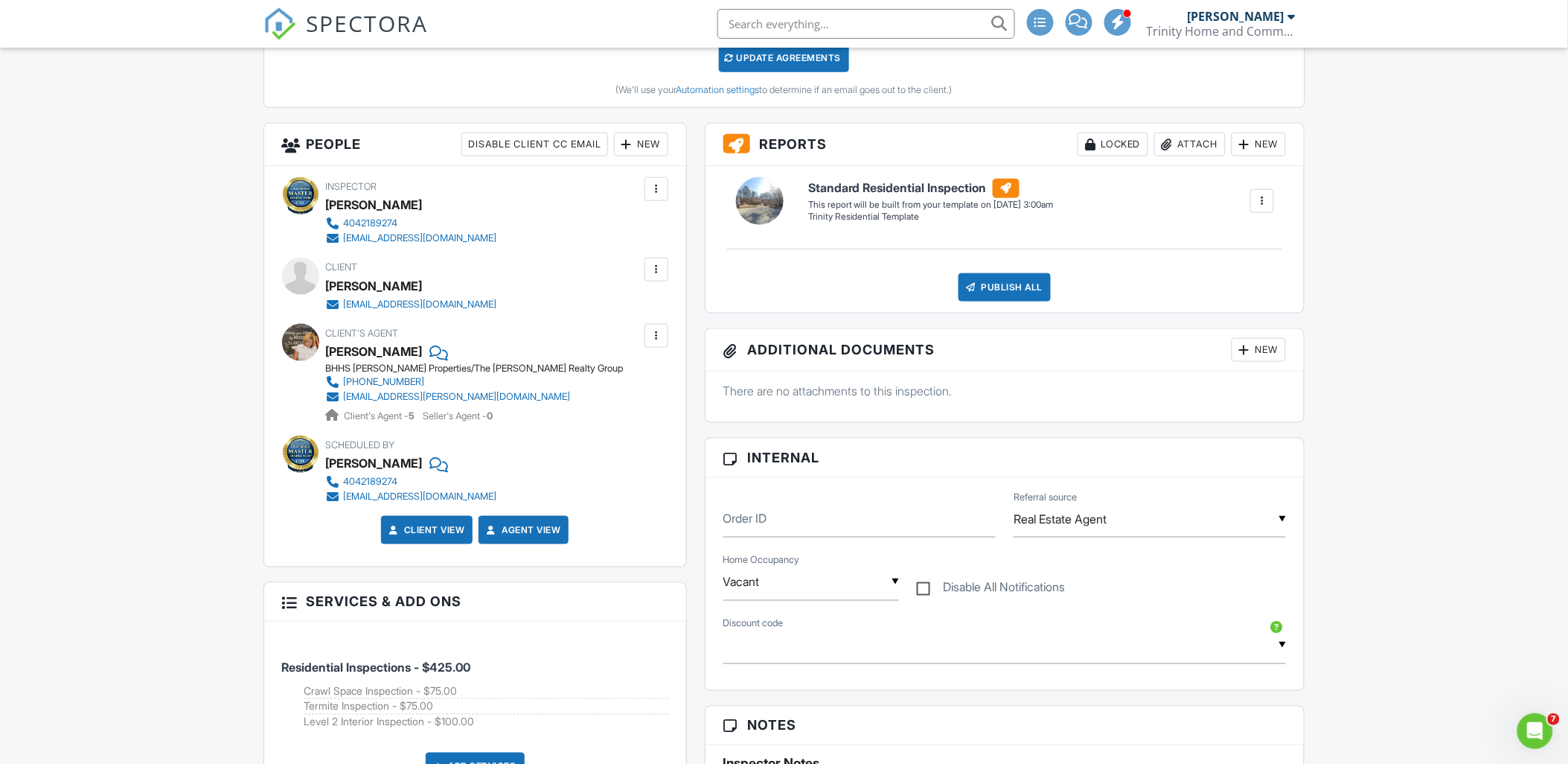
scroll to position [414, 0]
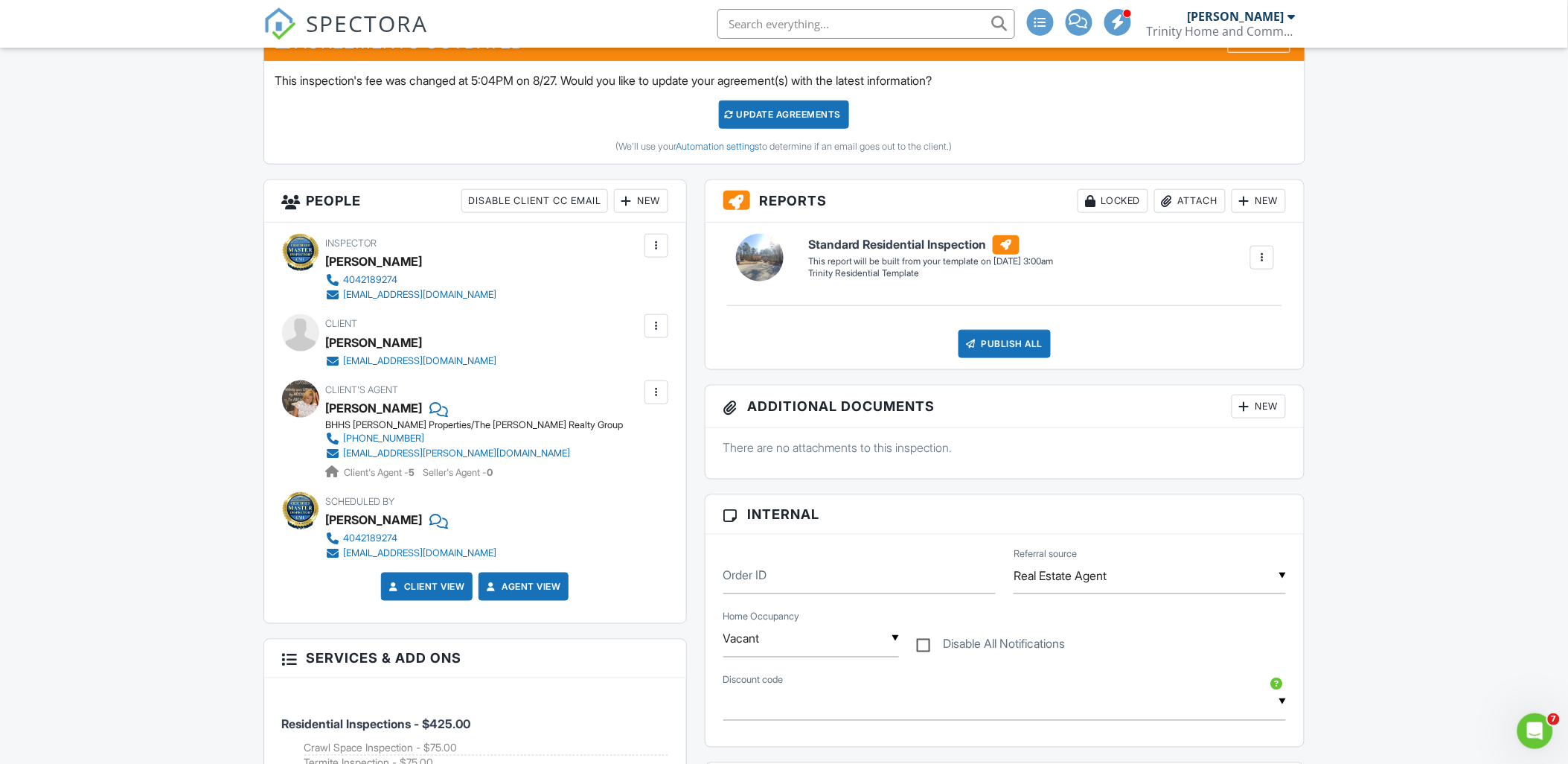
click at [435, 358] on div "[EMAIL_ADDRESS][DOMAIN_NAME]" at bounding box center [420, 361] width 153 height 11
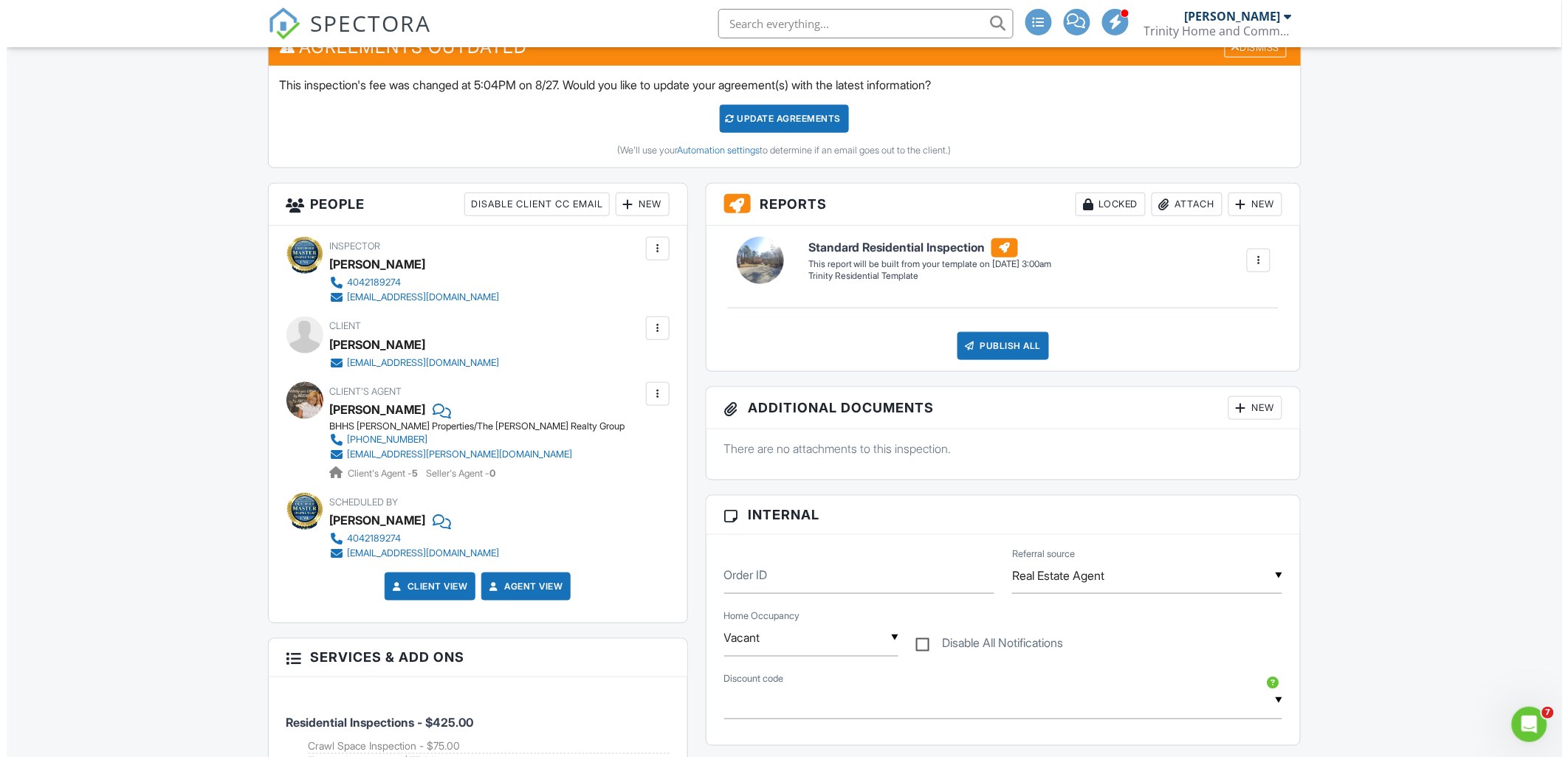
scroll to position [327, 0]
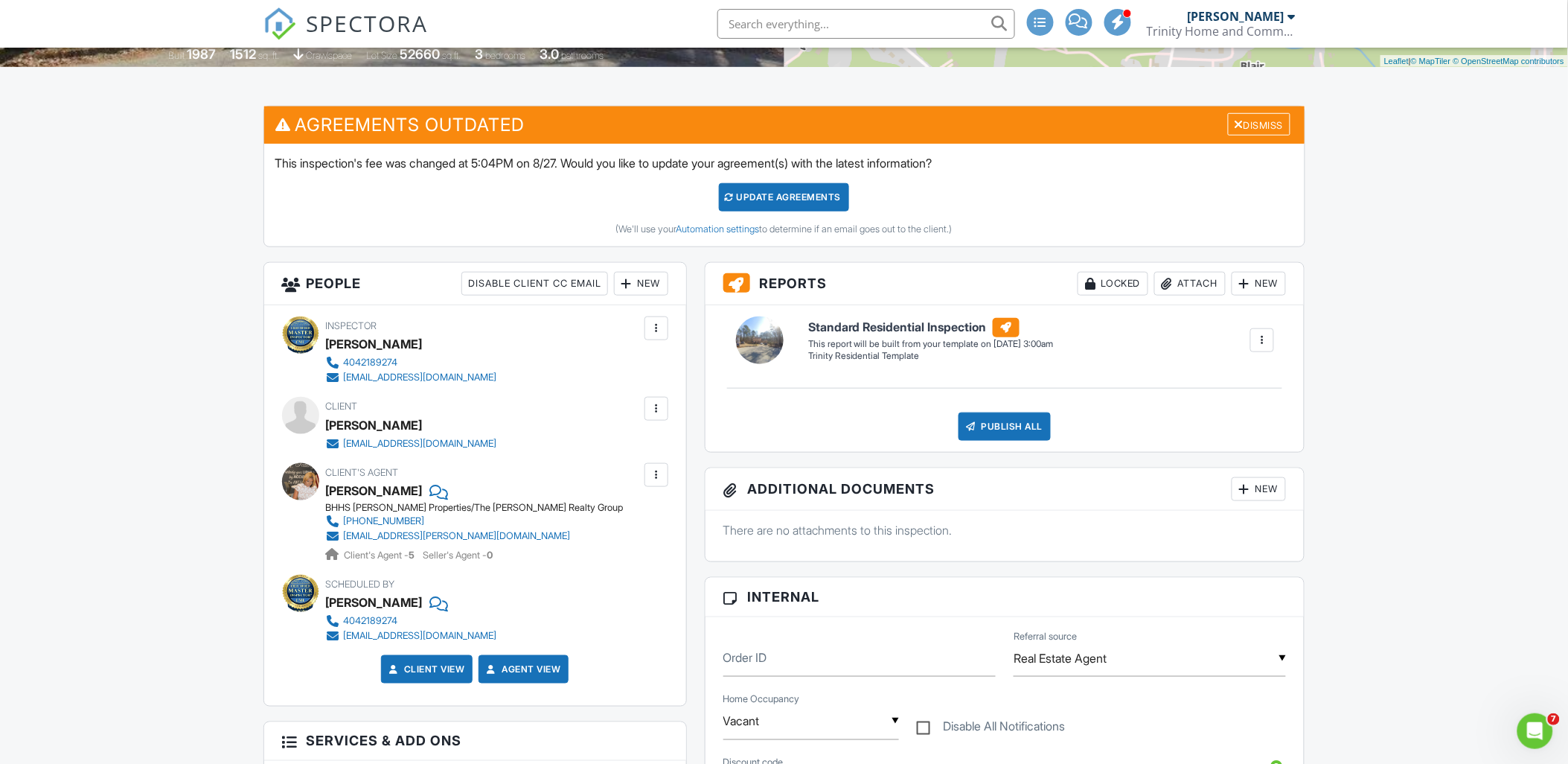
click at [656, 411] on div at bounding box center [657, 409] width 15 height 15
click at [629, 457] on li "Edit" at bounding box center [621, 454] width 76 height 37
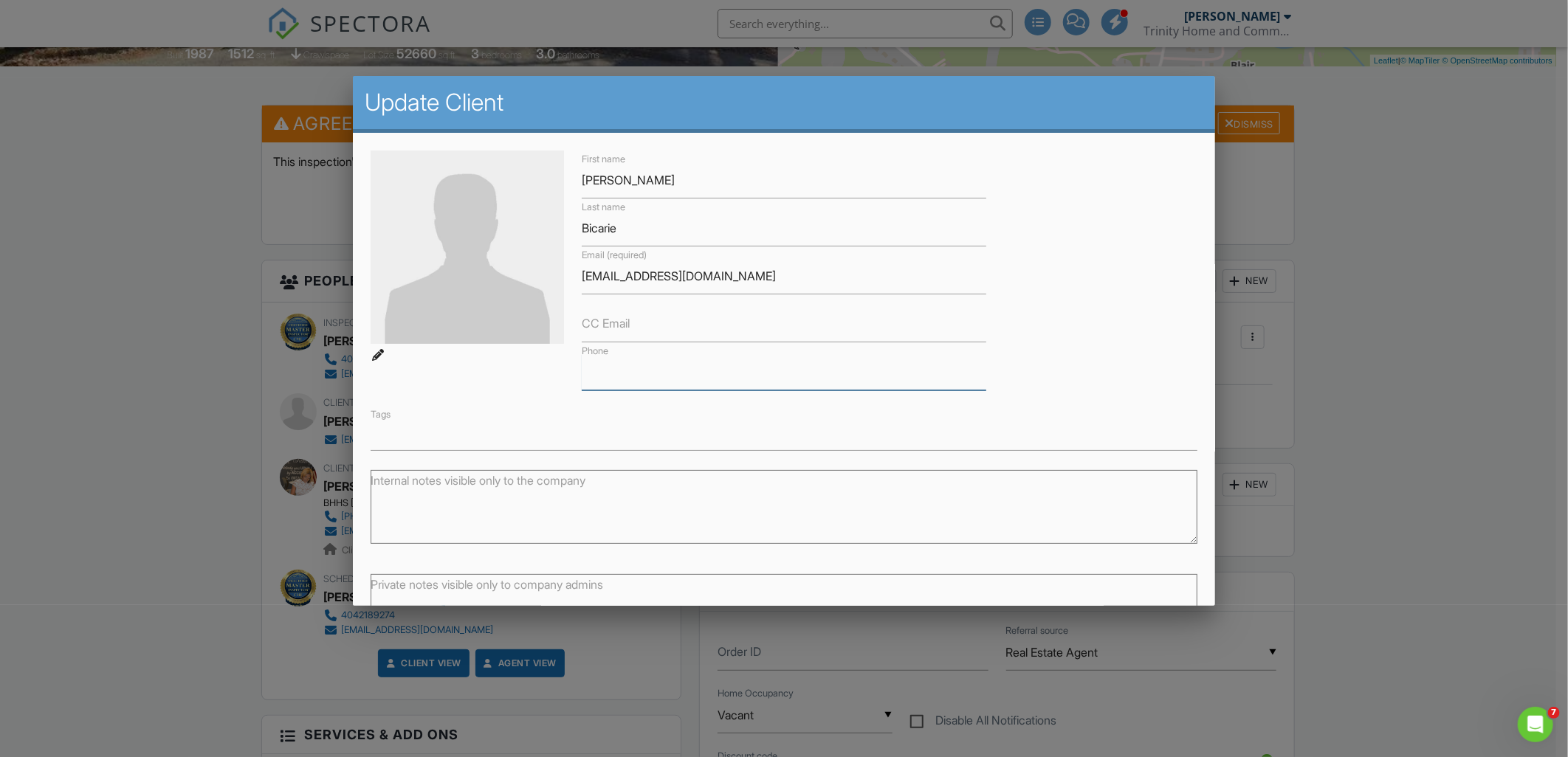
click at [629, 366] on input "Phone" at bounding box center [784, 372] width 404 height 36
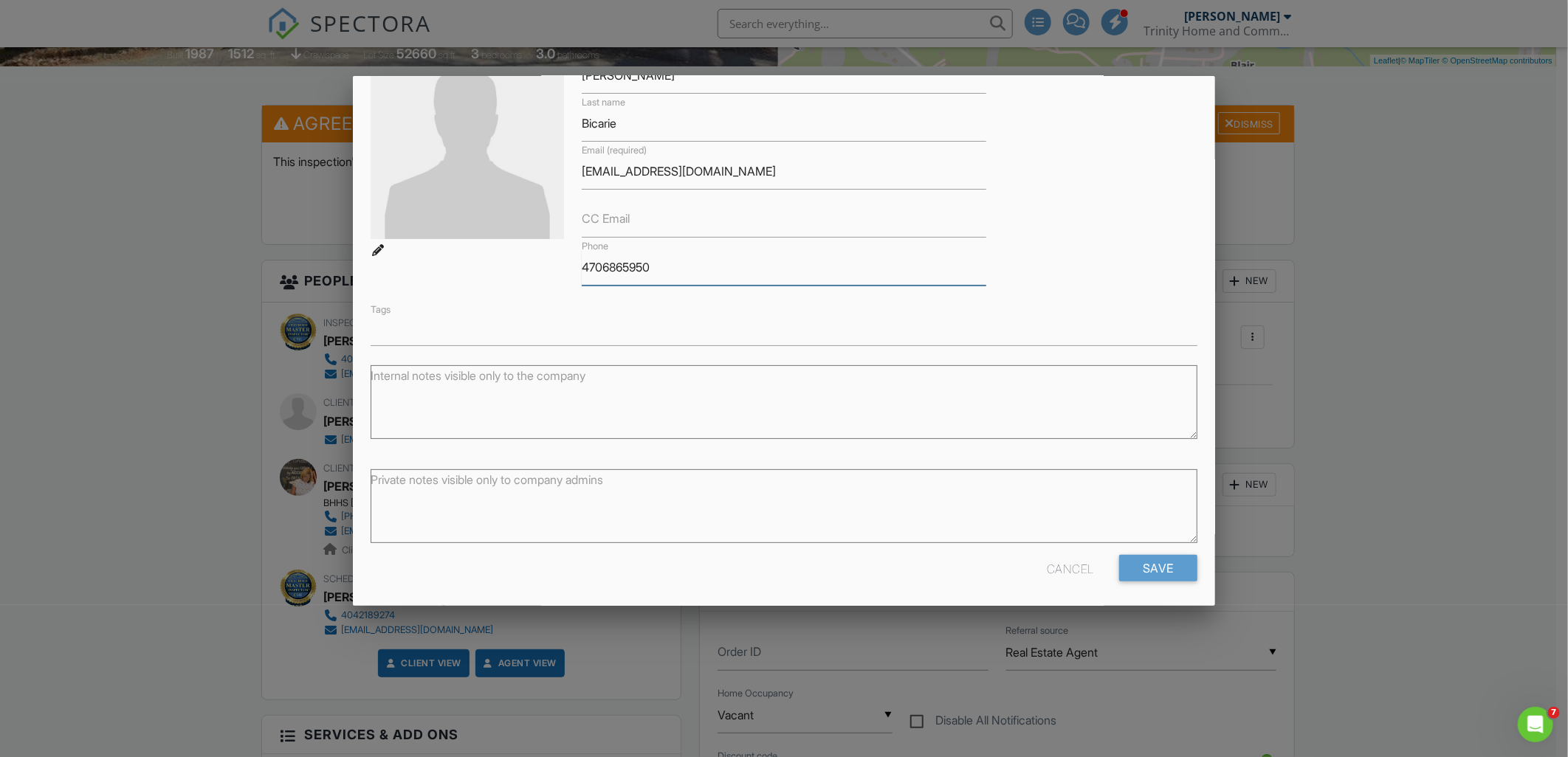
scroll to position [108, 0]
type input "4706865950"
click at [1141, 559] on input "Save" at bounding box center [1158, 564] width 78 height 27
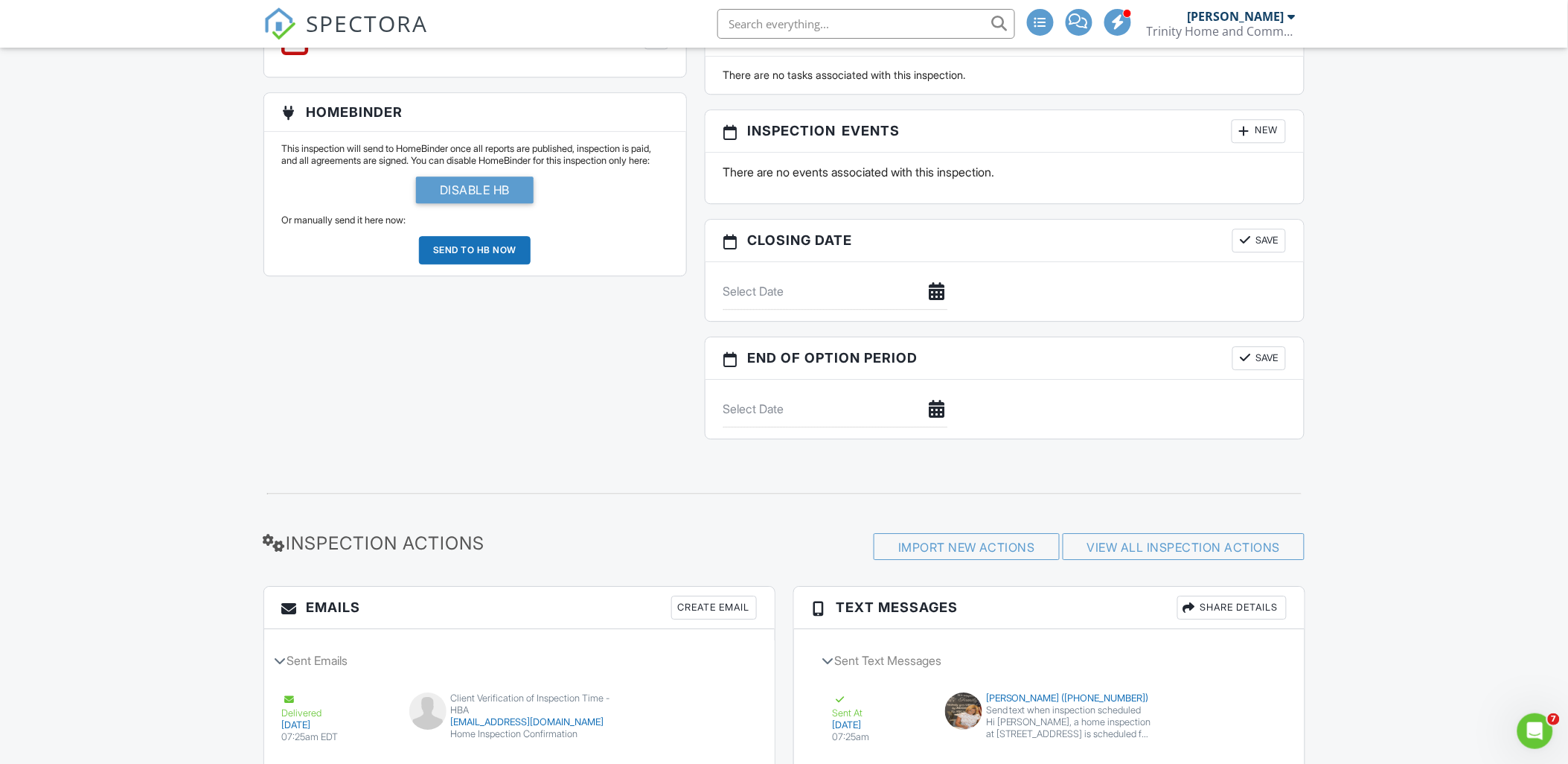
scroll to position [1572, 0]
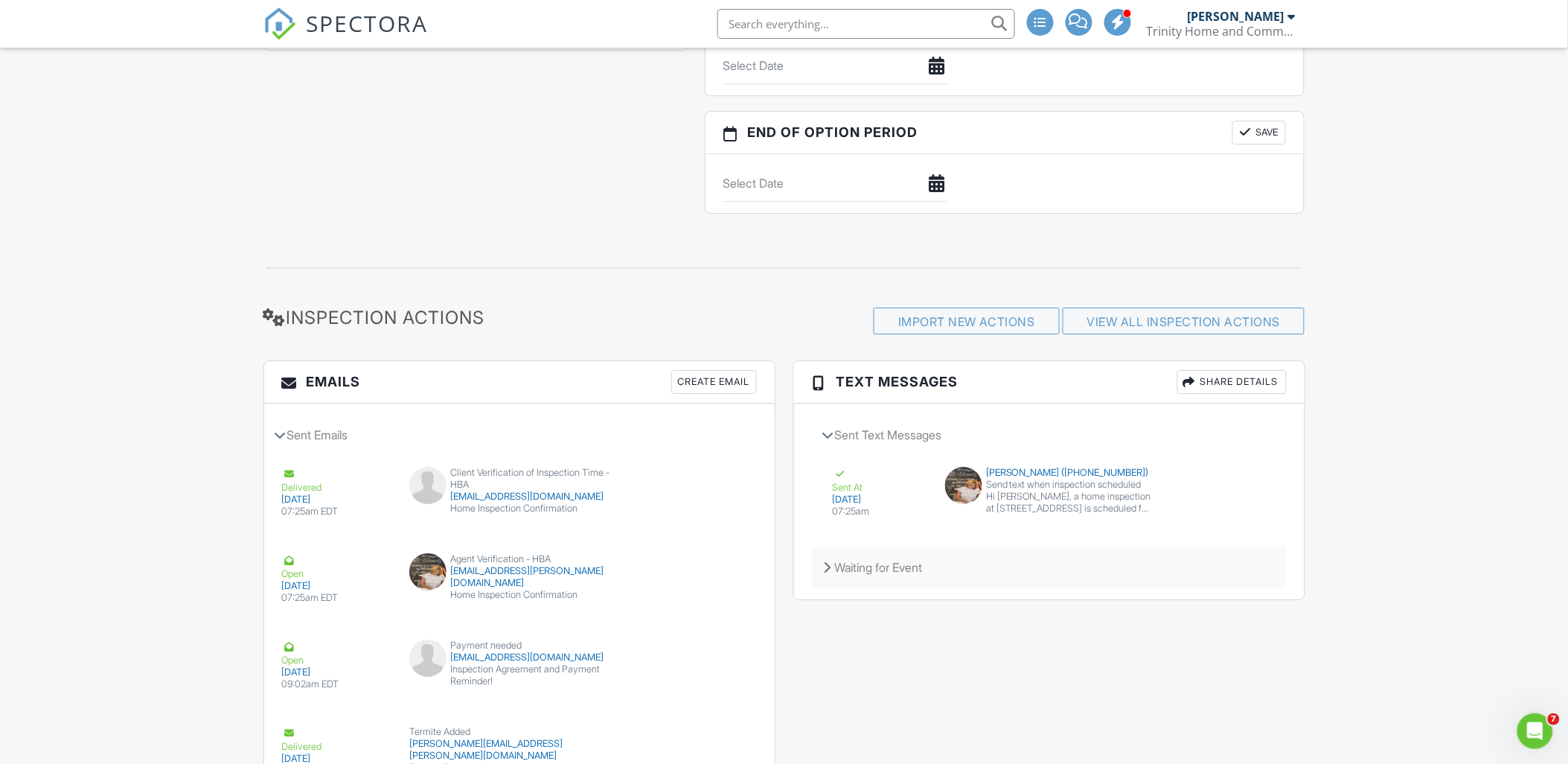
click at [899, 571] on div "Waiting for Event" at bounding box center [1049, 568] width 475 height 40
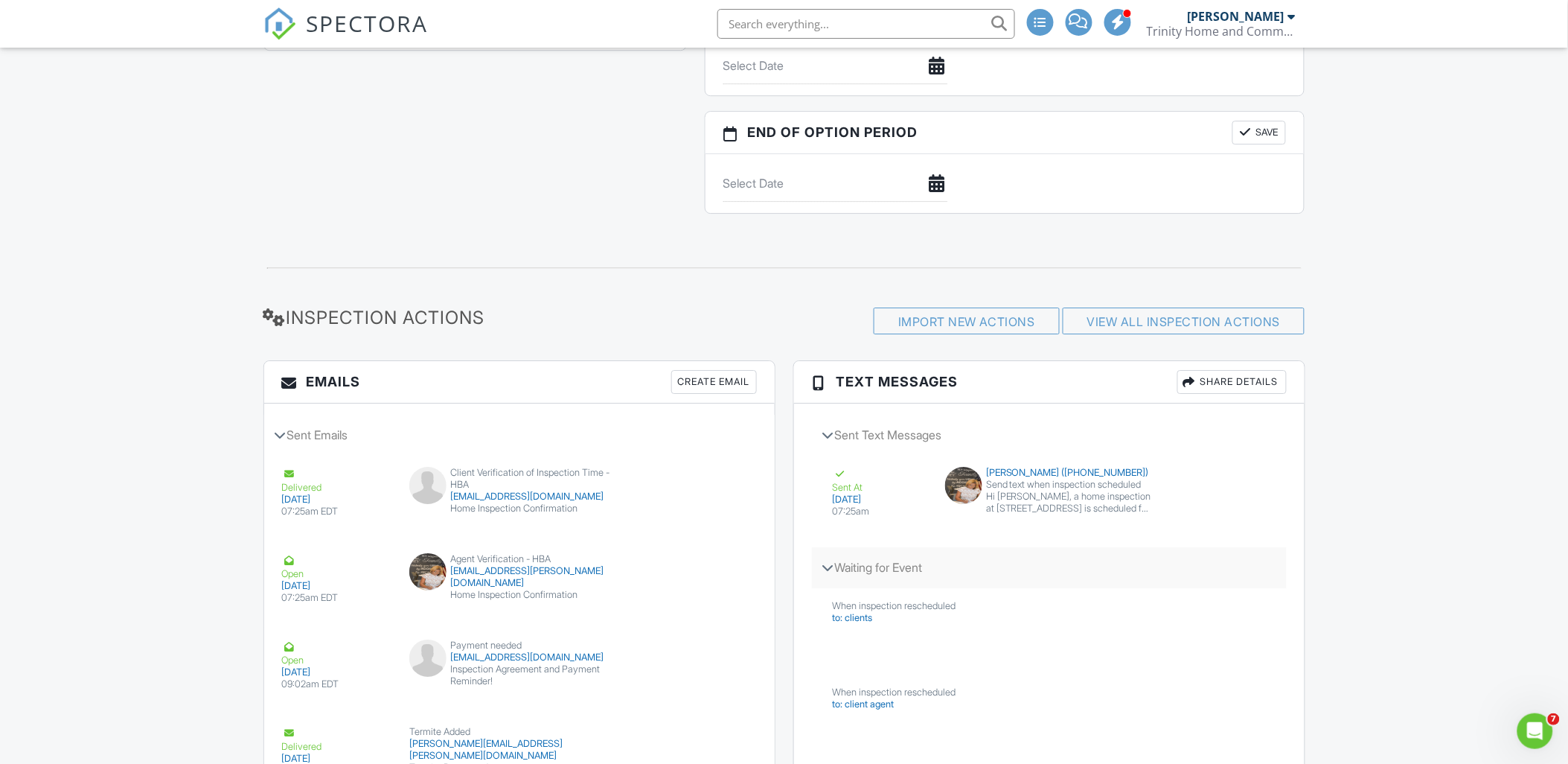
click at [899, 571] on div "Waiting for Event" at bounding box center [1049, 568] width 475 height 40
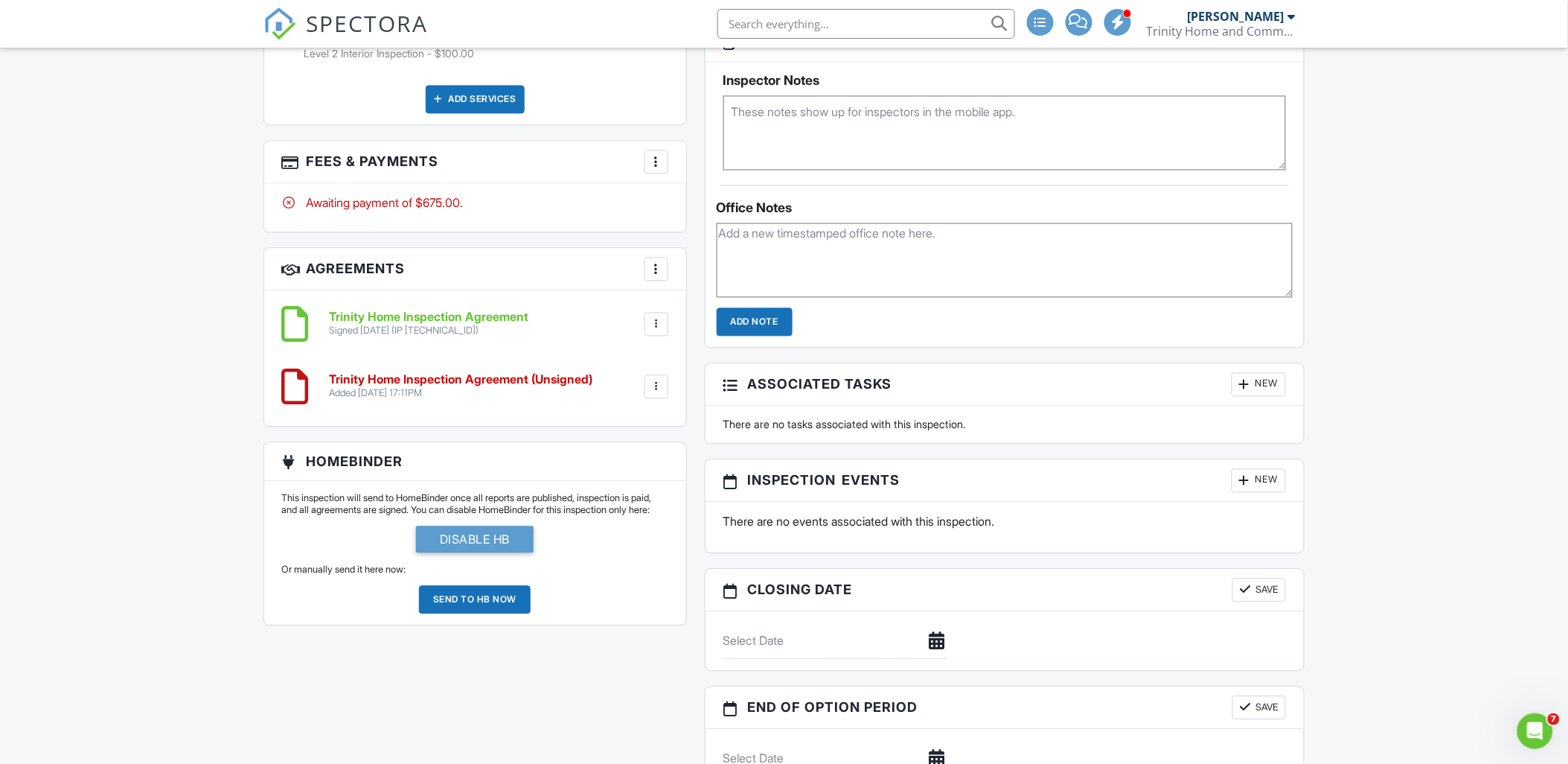
scroll to position [910, 0]
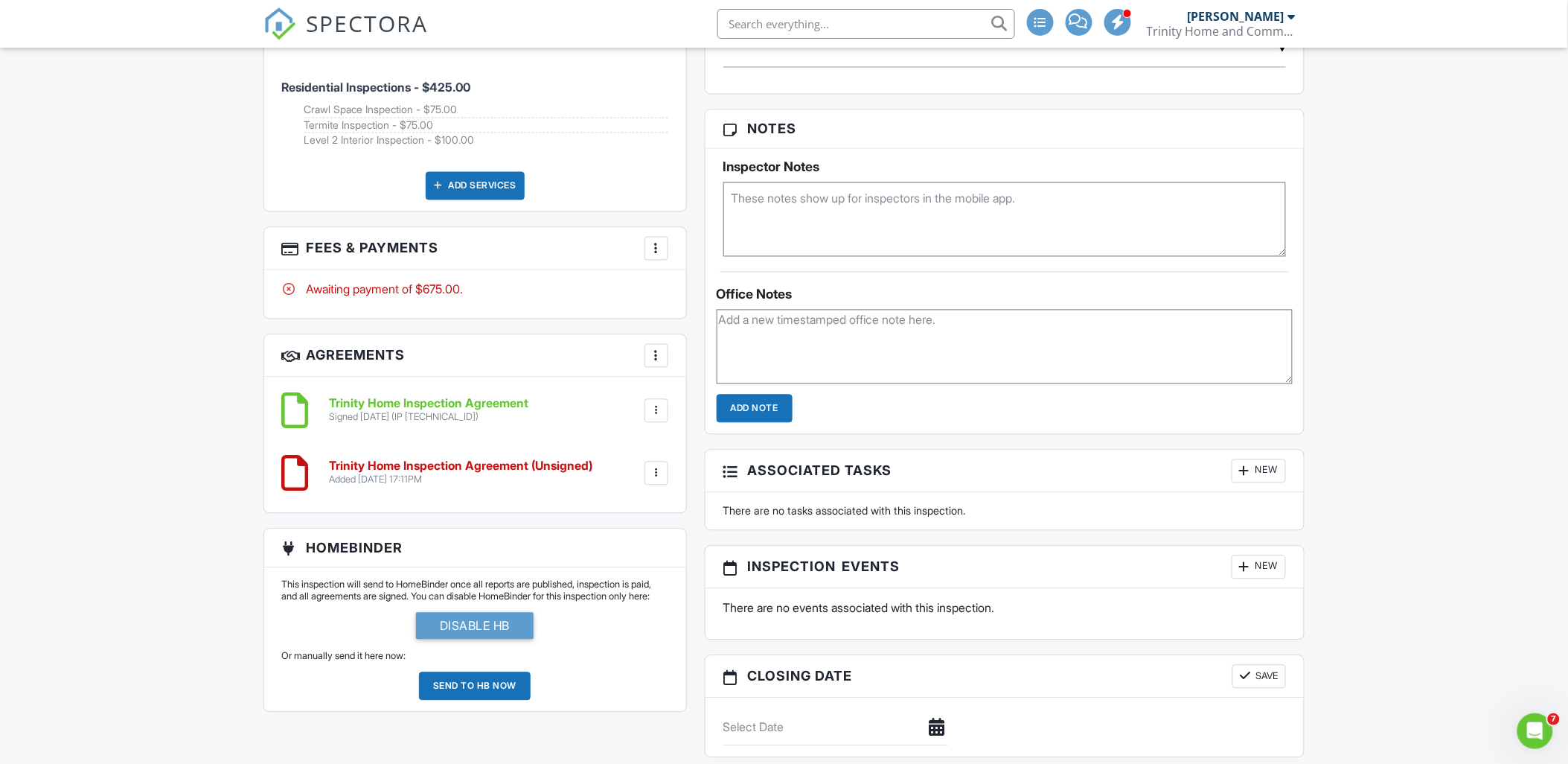
click at [655, 473] on div at bounding box center [657, 474] width 15 height 15
click at [581, 440] on div "Trinity Home Inspection Agreement Signed 08/27/2025 (IP 75.41.144.61) File Dele…" at bounding box center [475, 445] width 422 height 136
click at [657, 406] on div at bounding box center [657, 411] width 15 height 15
click at [631, 481] on li "Delete" at bounding box center [616, 488] width 85 height 37
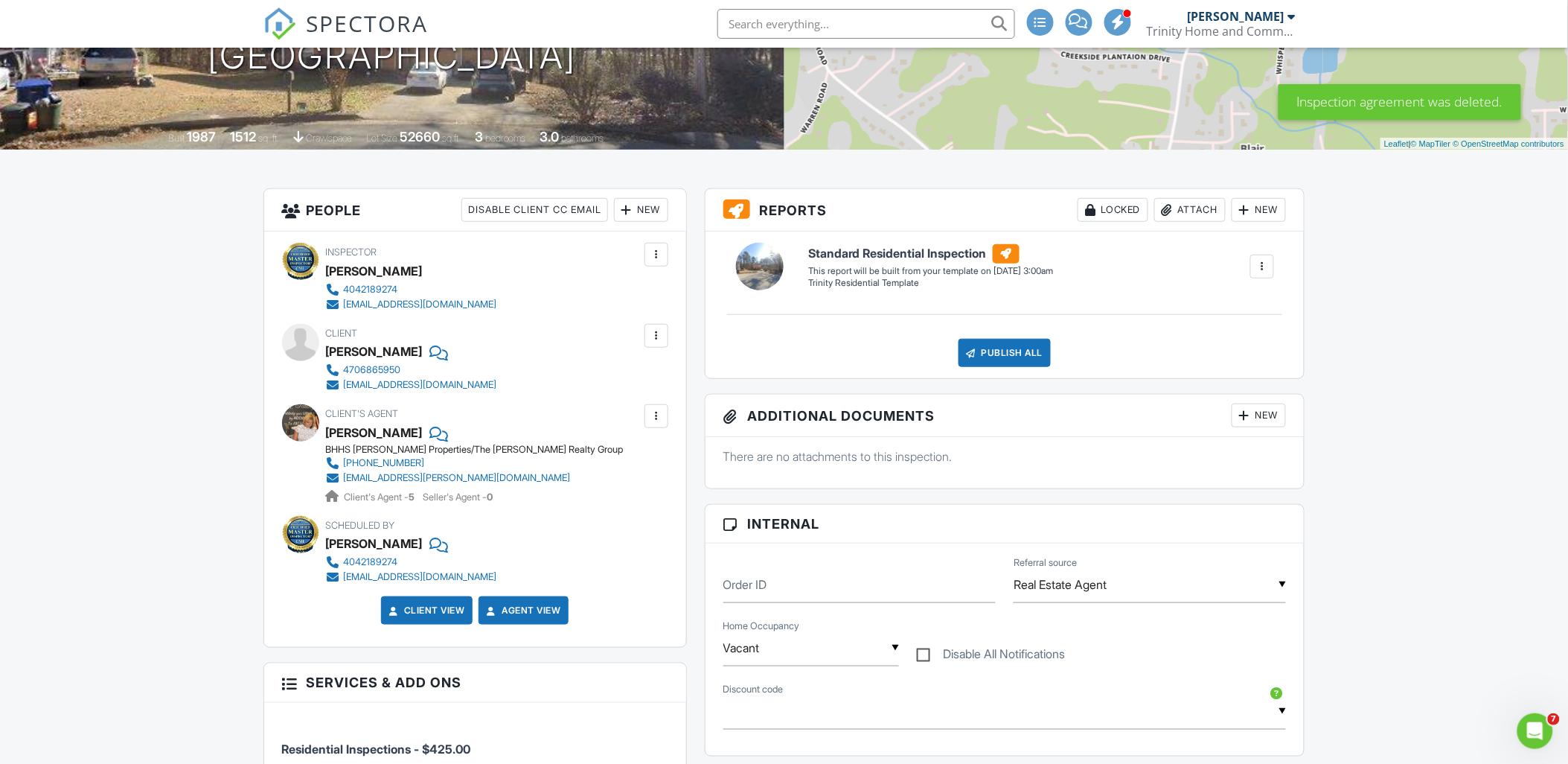
click at [661, 340] on div at bounding box center [657, 336] width 15 height 15
click at [569, 329] on div "Client Rashid Bicarie 4706865950 bicarie.scarlett@gmail.com" at bounding box center [476, 358] width 387 height 69
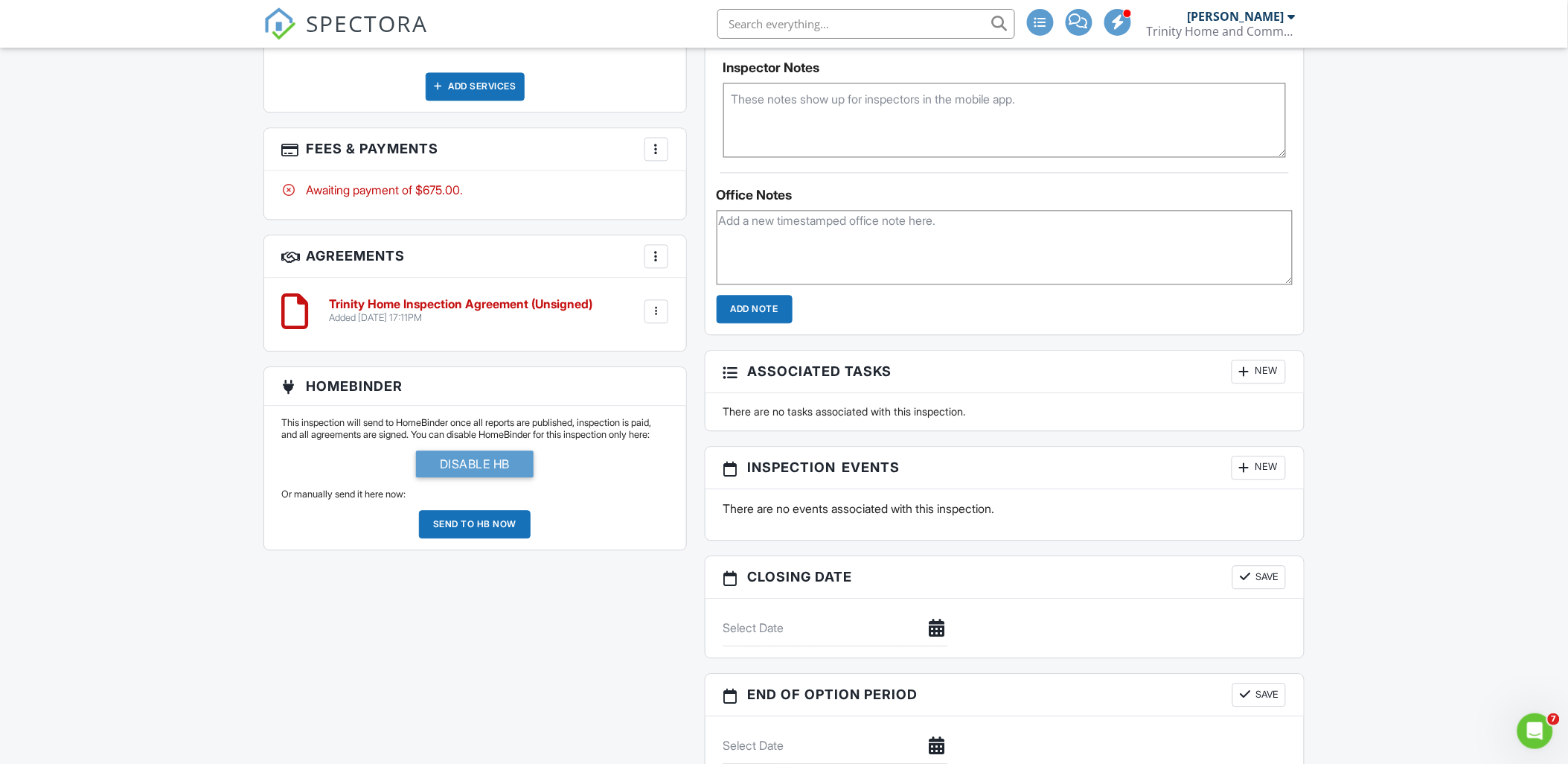
scroll to position [899, 0]
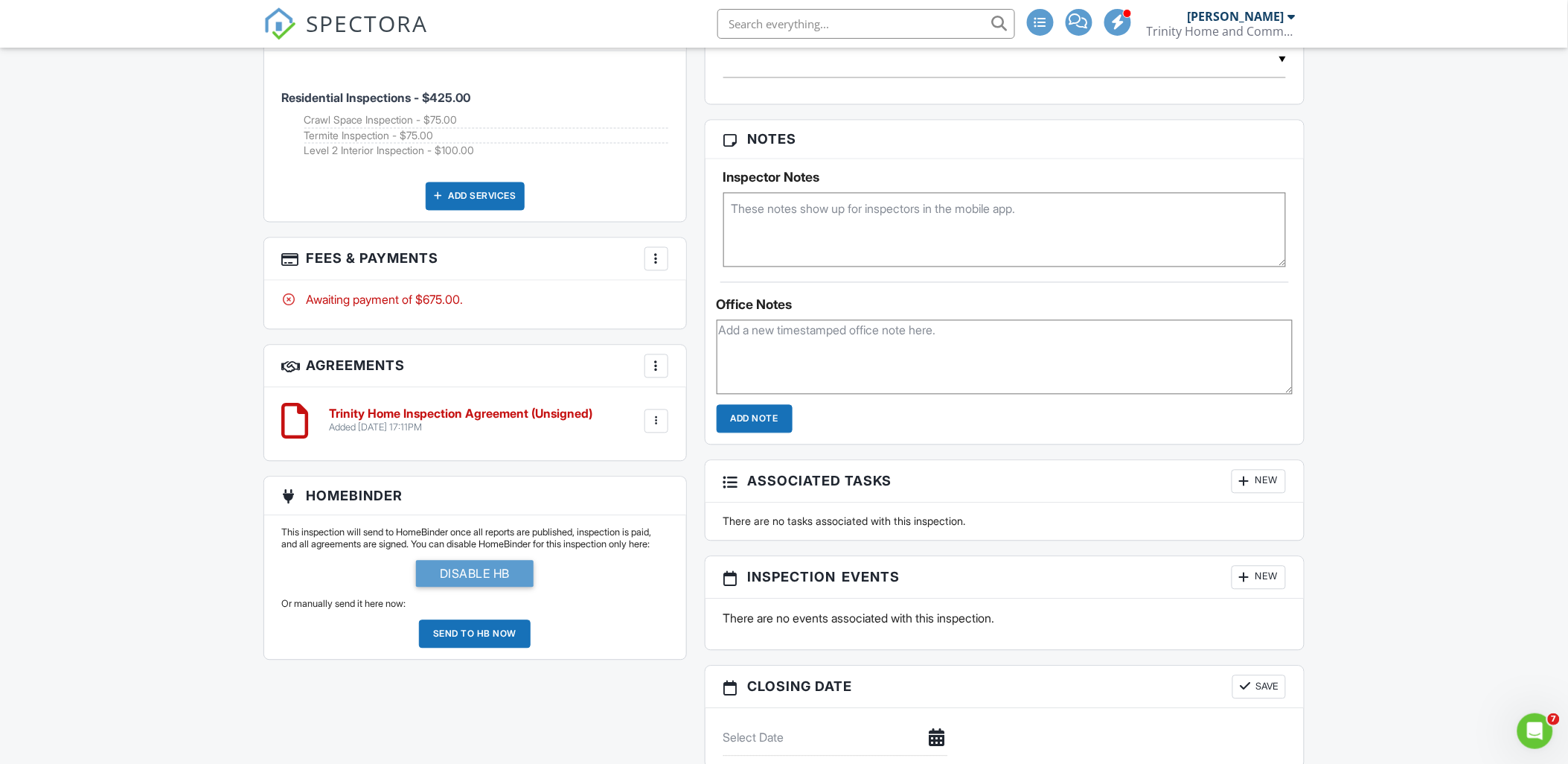
click at [659, 416] on div at bounding box center [657, 421] width 15 height 15
click at [604, 461] on li "Edit" at bounding box center [616, 461] width 85 height 37
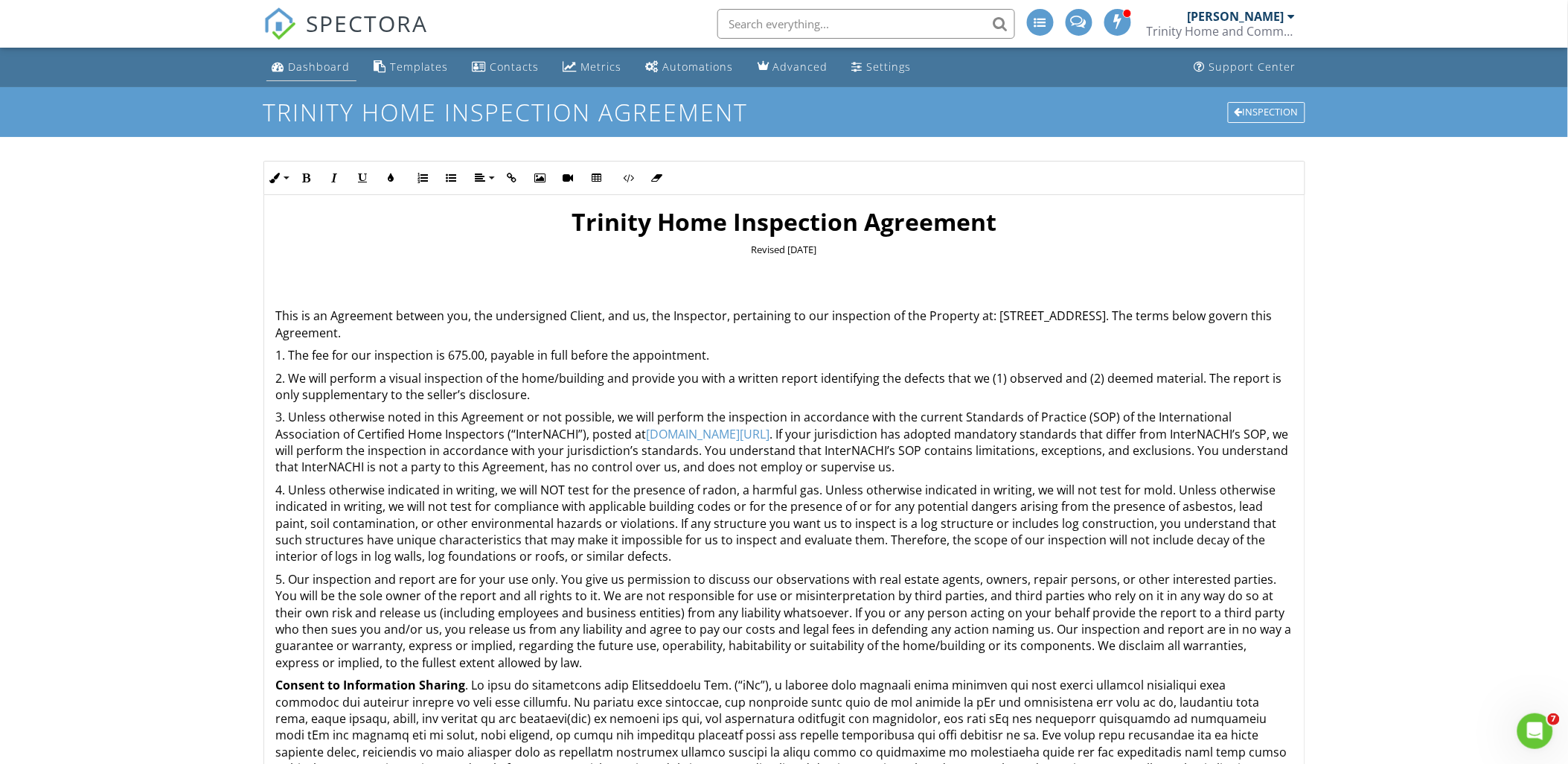
click at [323, 63] on div "Dashboard" at bounding box center [320, 66] width 62 height 14
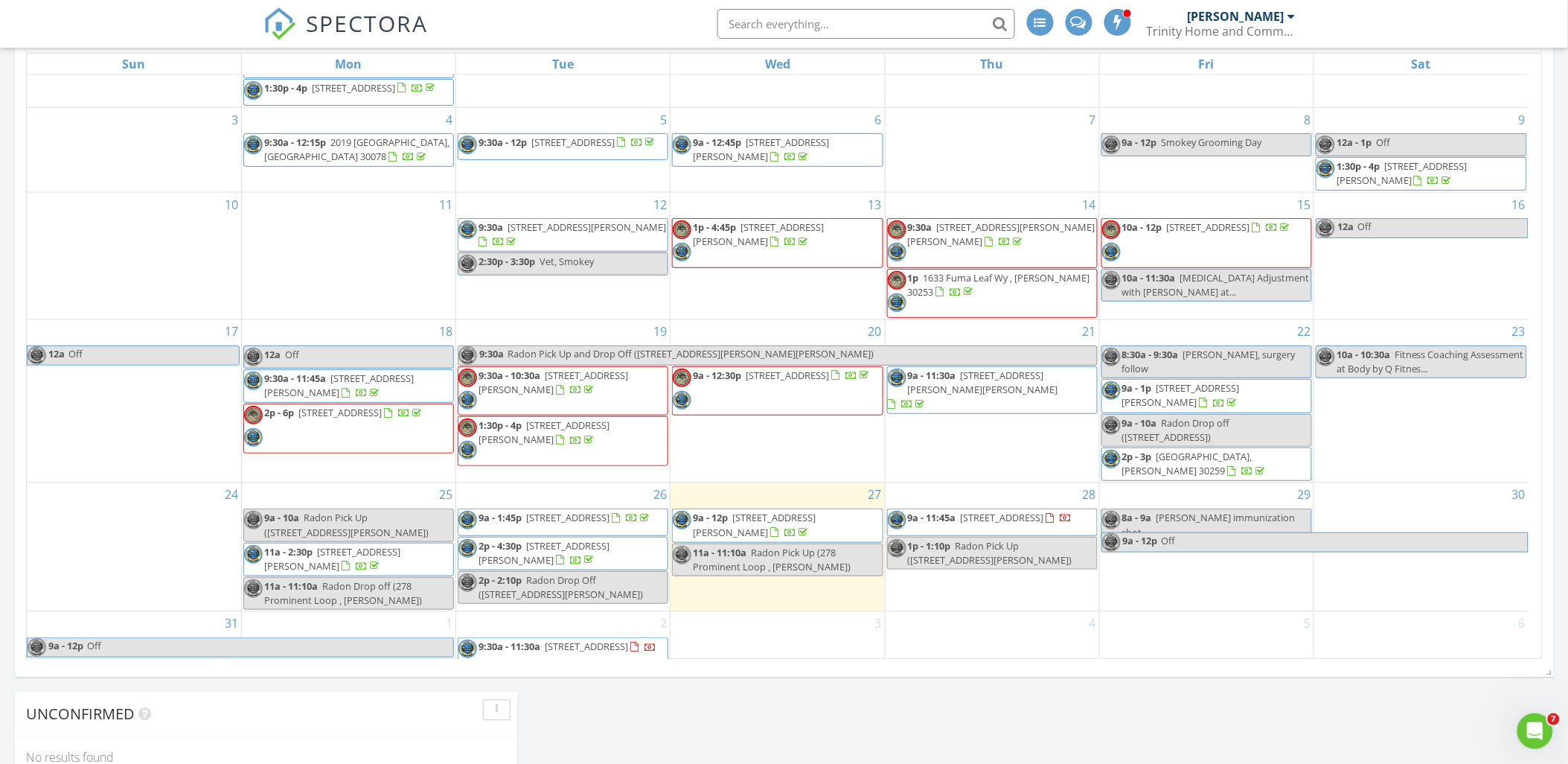
scroll to position [745, 0]
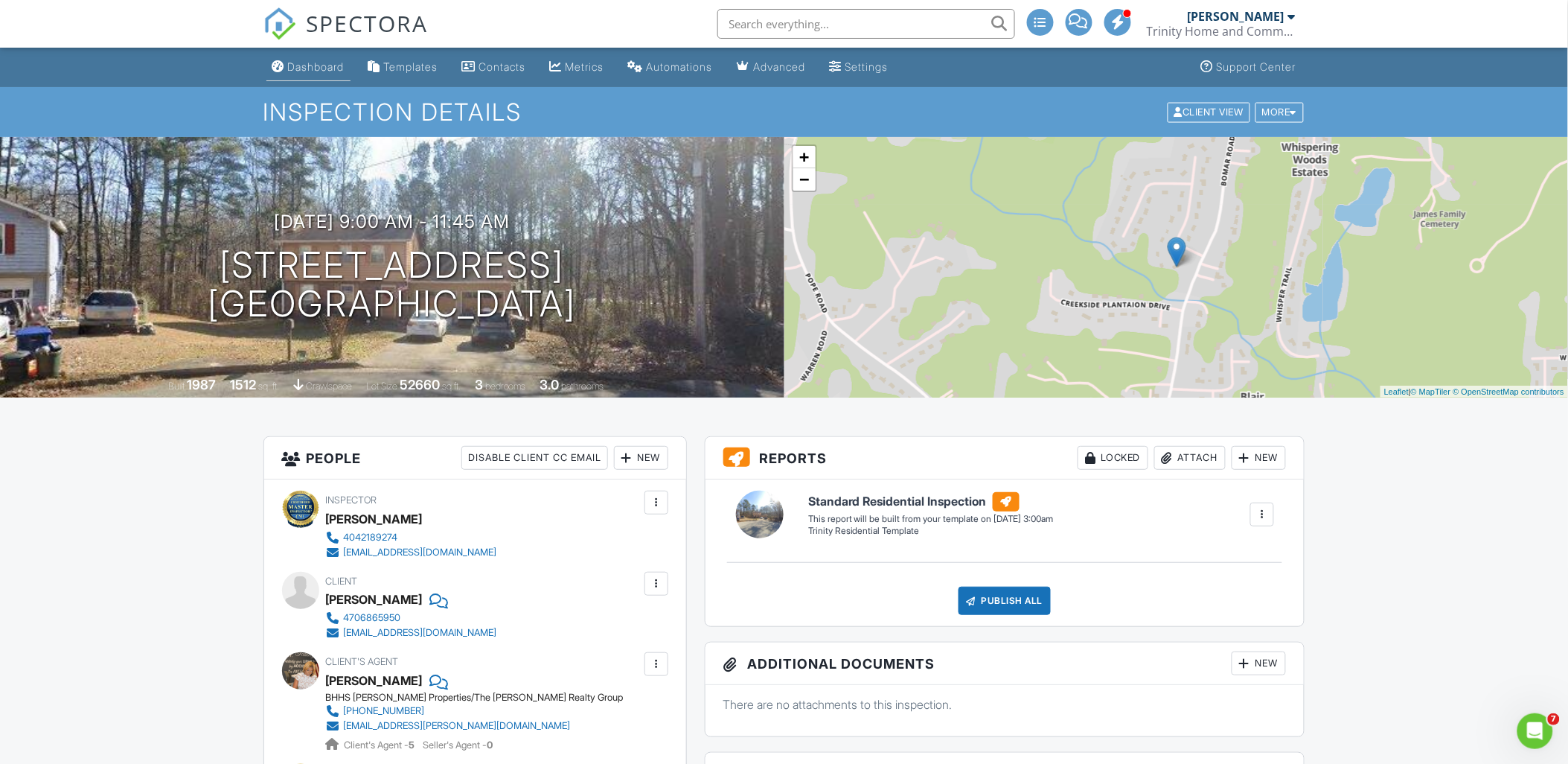
click at [319, 60] on div "Dashboard" at bounding box center [316, 66] width 56 height 12
